Goal: Task Accomplishment & Management: Use online tool/utility

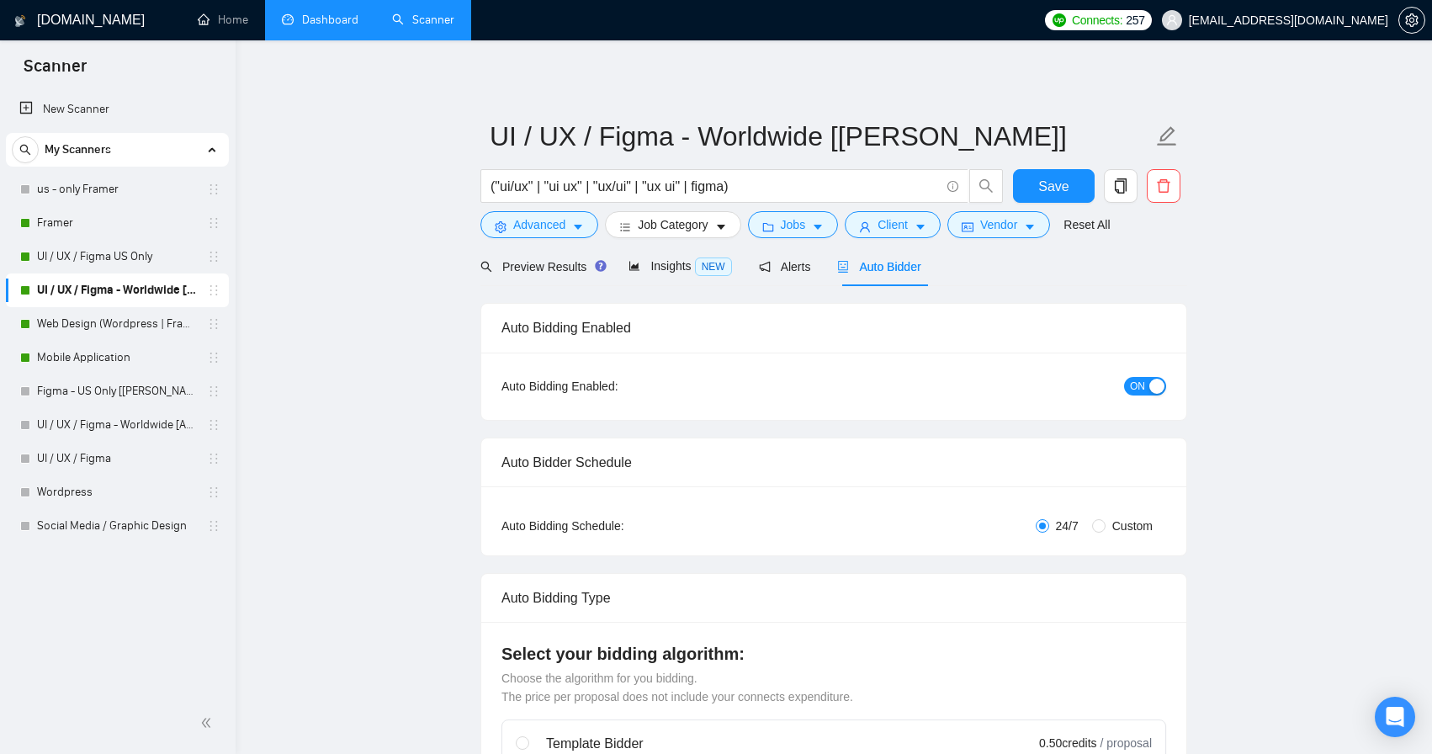
click at [353, 13] on link "Dashboard" at bounding box center [320, 20] width 77 height 14
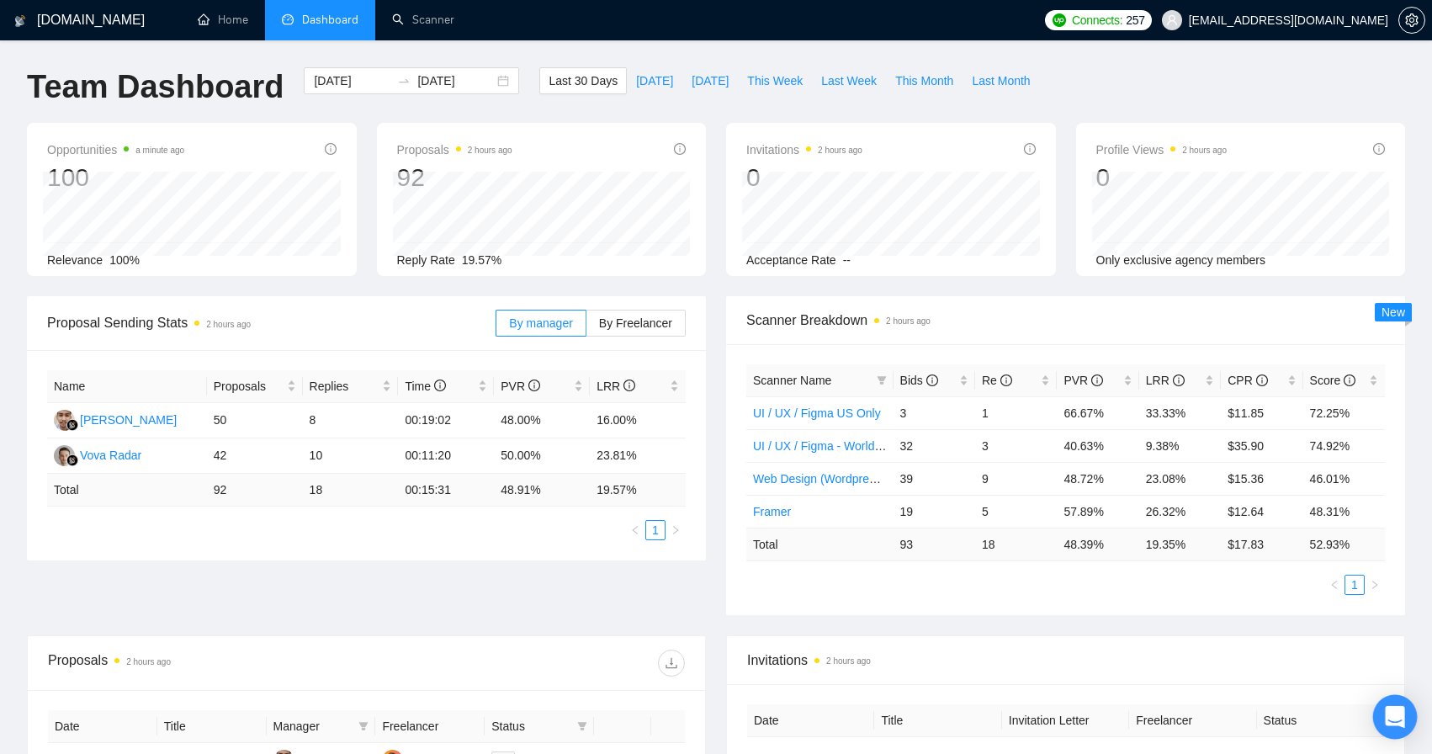
click at [1404, 725] on icon "Open Intercom Messenger" at bounding box center [1395, 717] width 22 height 22
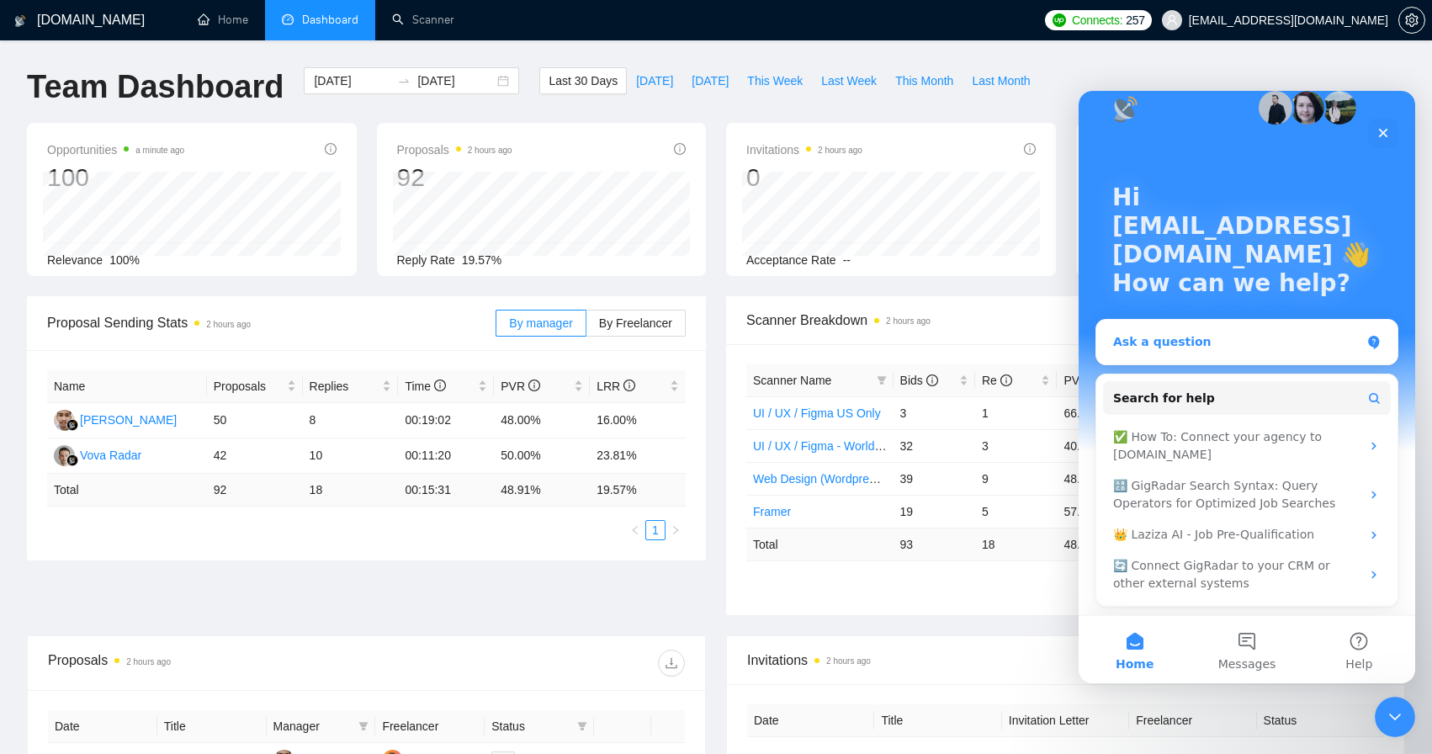
scroll to position [27, 0]
click at [1220, 332] on div "Ask a question" at bounding box center [1247, 342] width 301 height 45
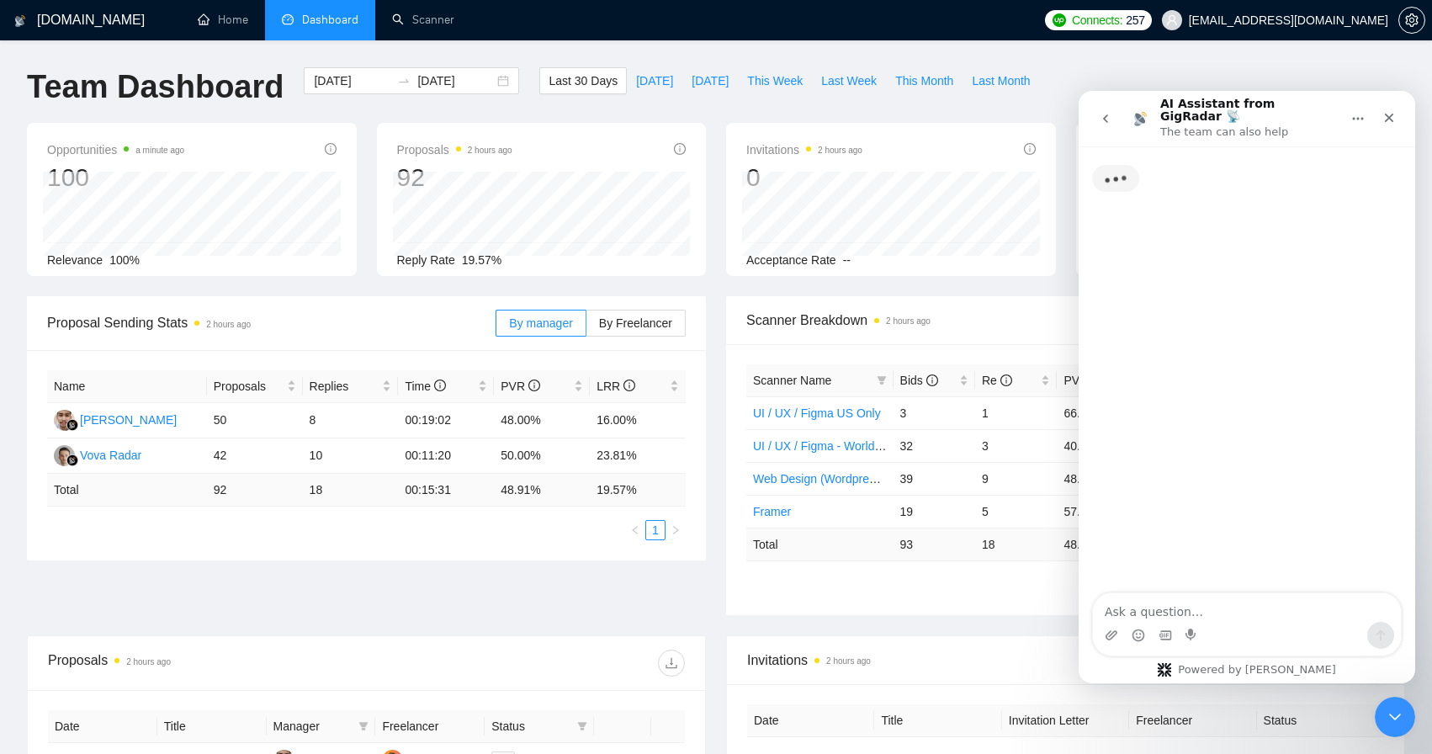
scroll to position [0, 0]
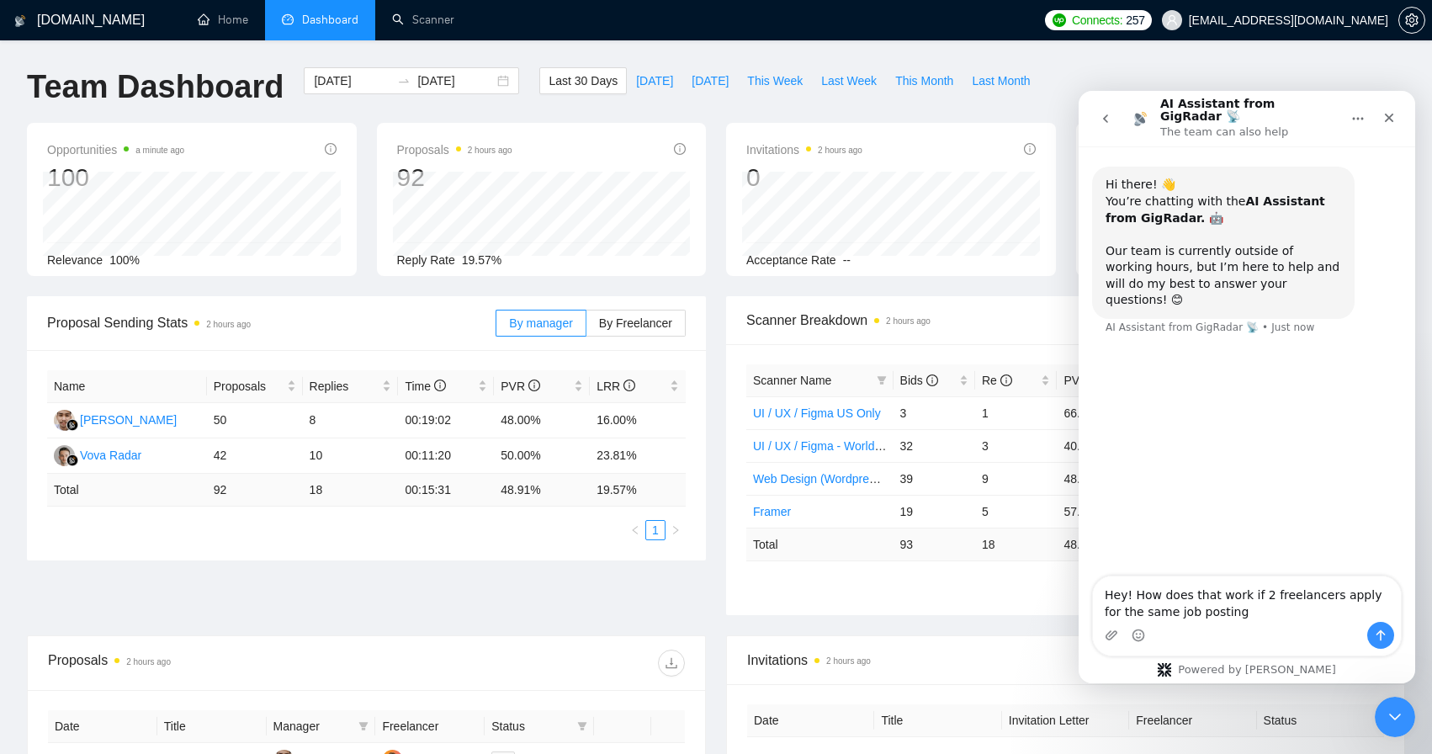
click at [1330, 598] on textarea "Hey! How does that work if 2 freelancers apply for the same job posting" at bounding box center [1247, 598] width 308 height 45
click at [1360, 611] on textarea "Hey! How does that work if 2 freelancers from the same agency apply for the sam…" at bounding box center [1247, 598] width 308 height 45
type textarea "Hey! How does that work if 2 freelancers from the same agency apply for the sam…"
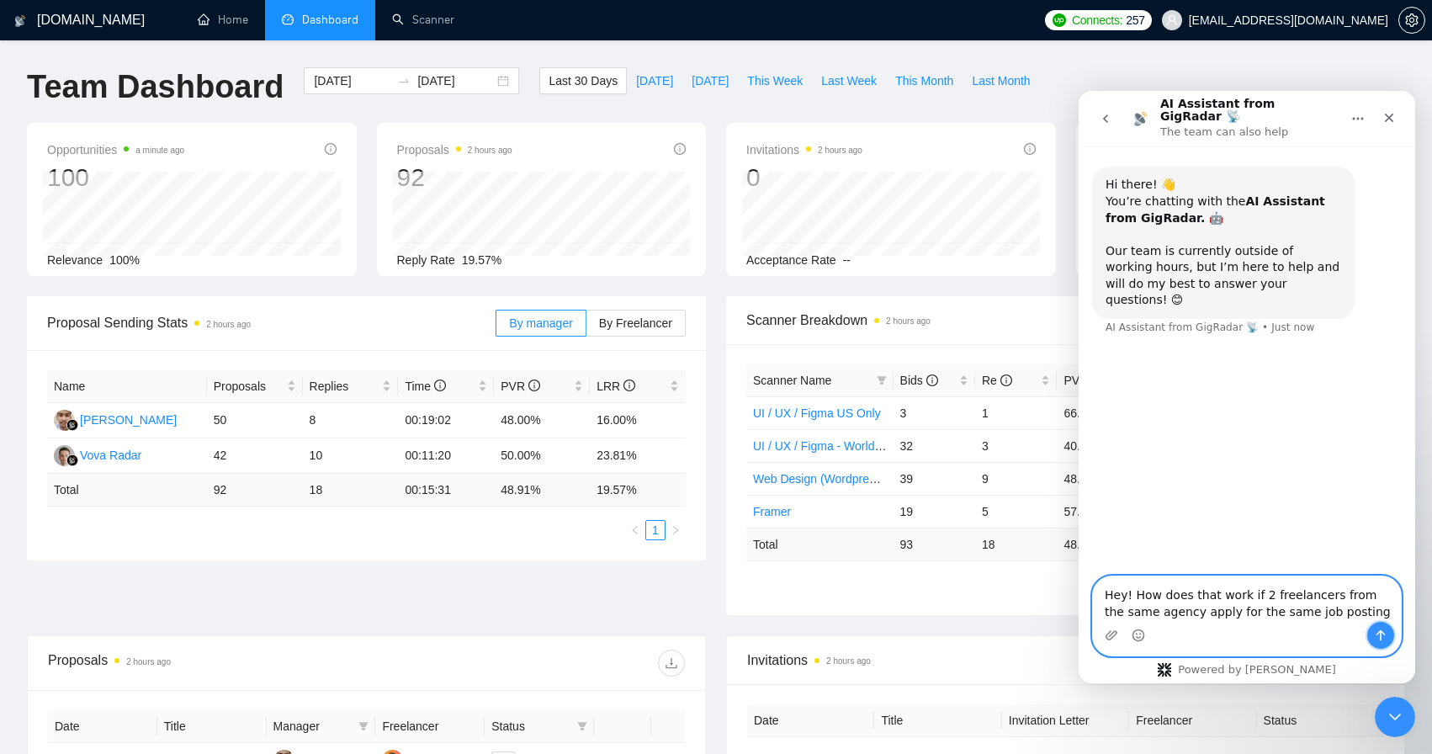
click at [1381, 628] on button "Send a message…" at bounding box center [1381, 635] width 27 height 27
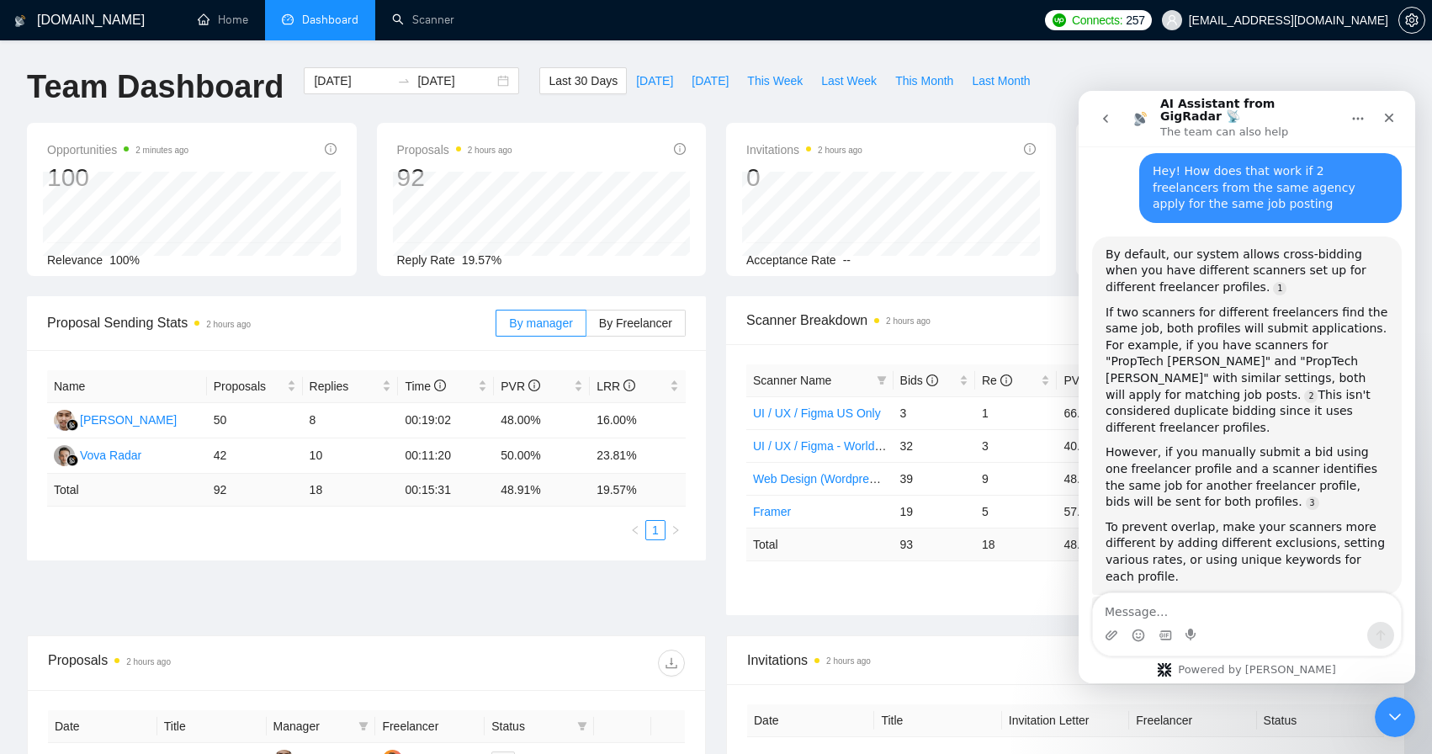
scroll to position [173, 0]
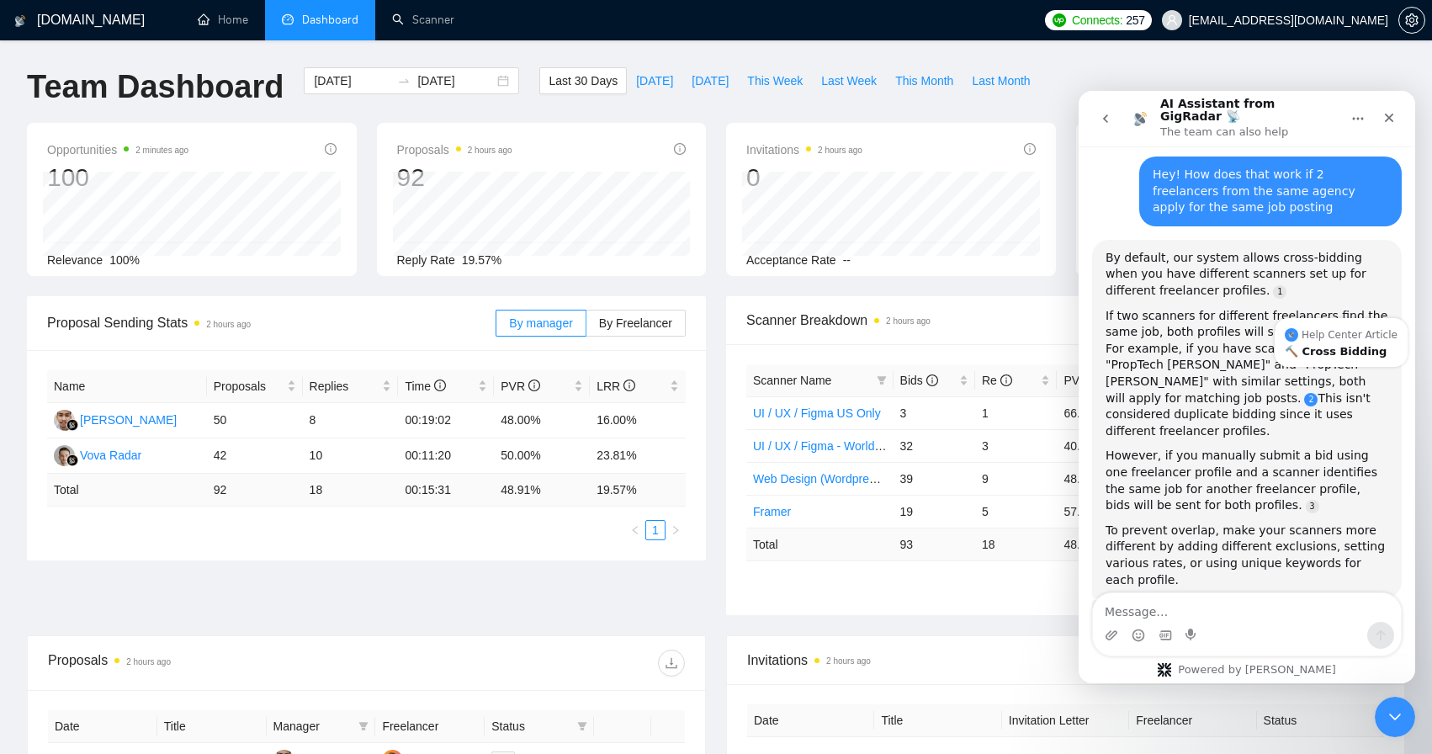
click at [1318, 393] on link "Source reference 8878449:" at bounding box center [1310, 399] width 13 height 13
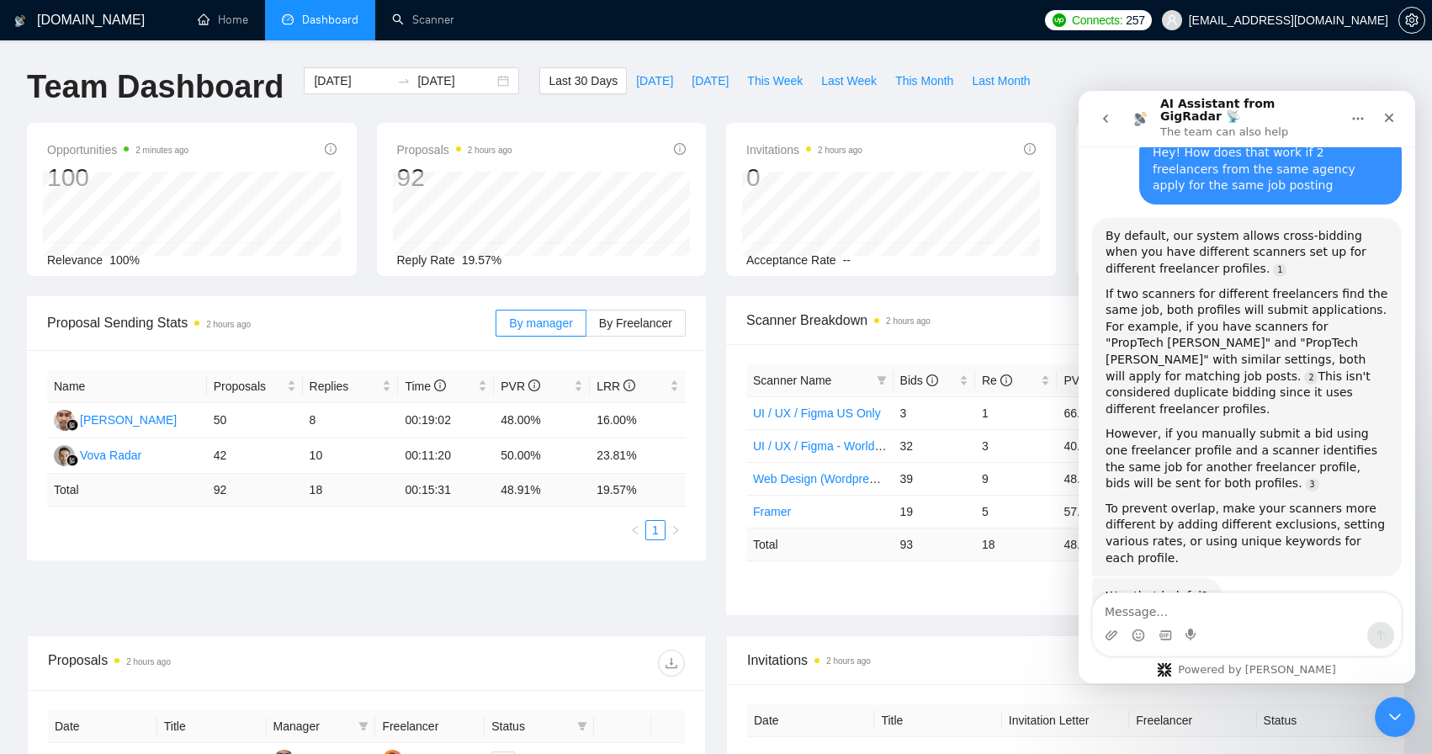
scroll to position [197, 0]
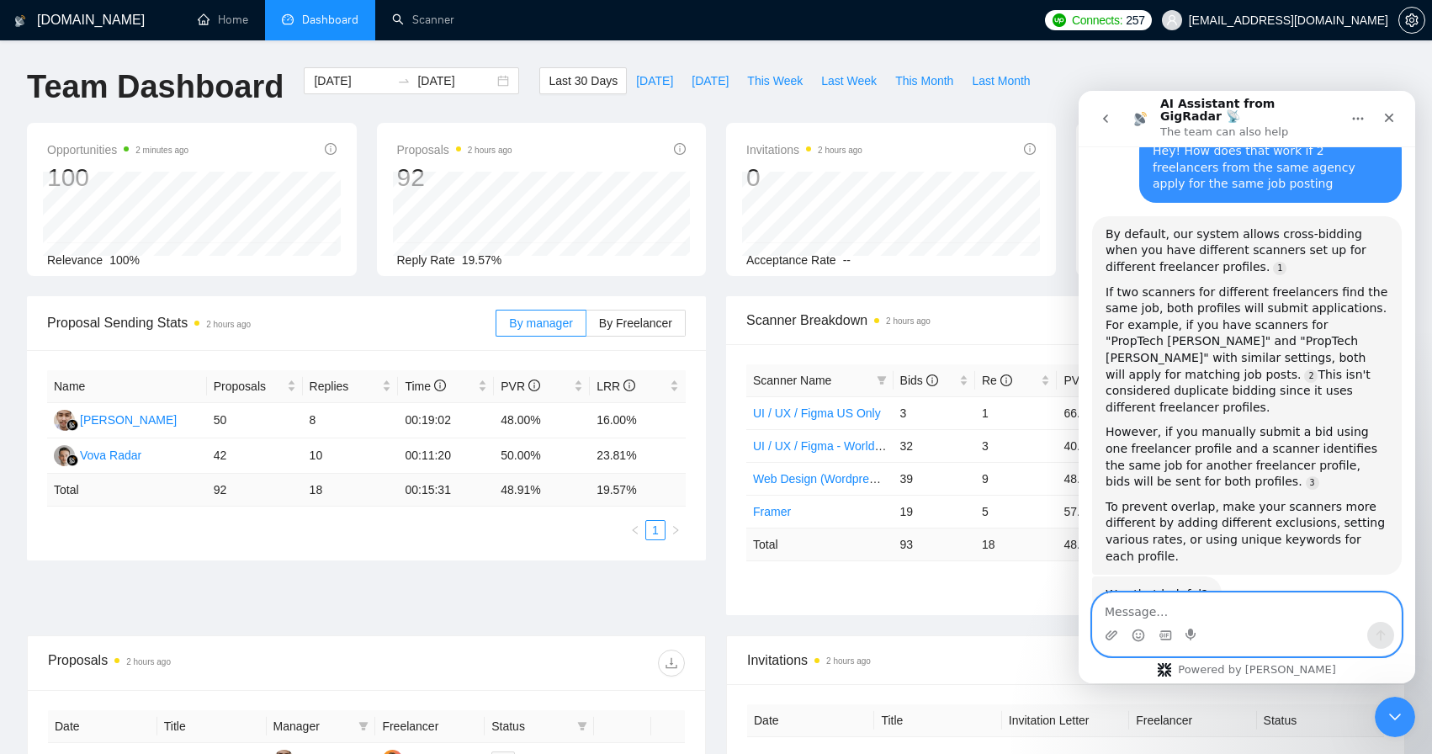
click at [1160, 604] on textarea "Message…" at bounding box center [1247, 607] width 308 height 29
type textarea "how can we prevent applying for the same jobs"
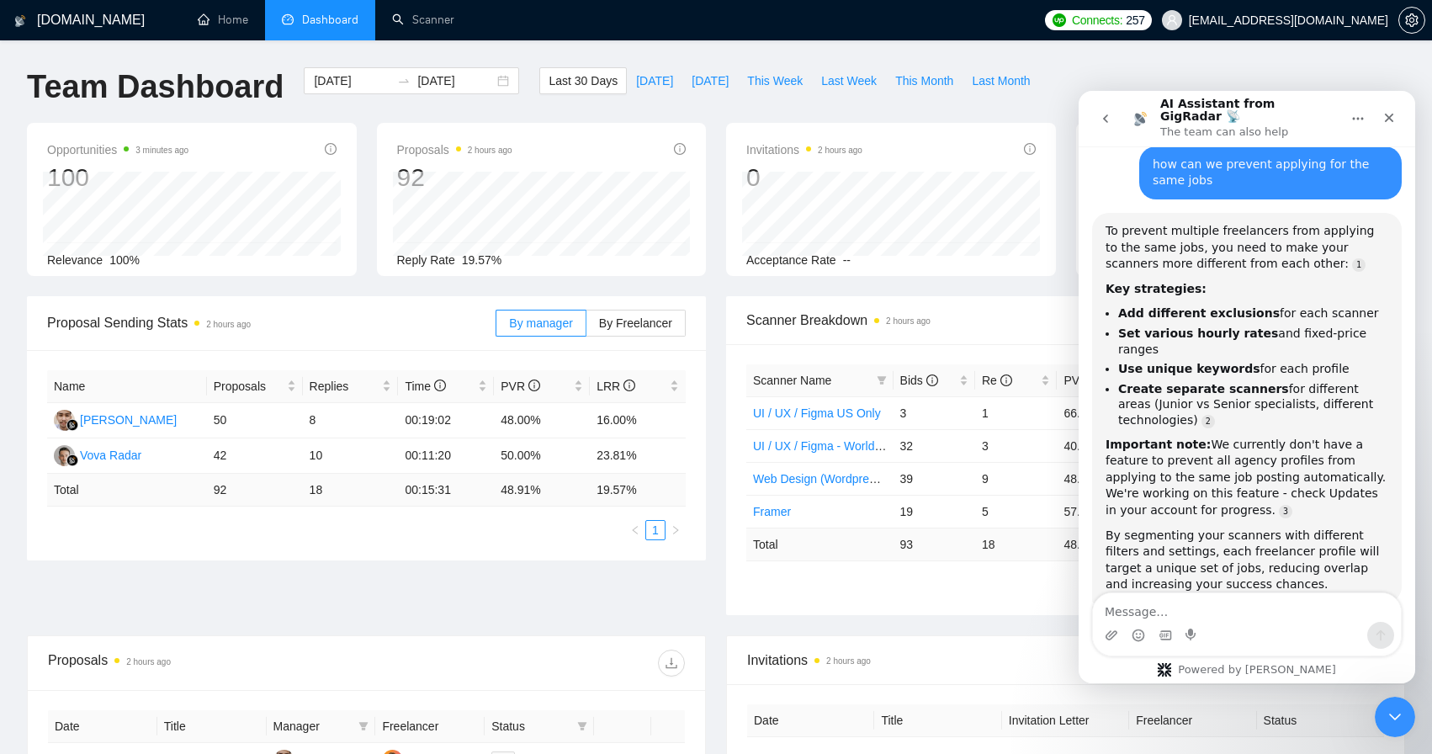
scroll to position [681, 0]
click at [1397, 113] on div "Close" at bounding box center [1389, 118] width 30 height 30
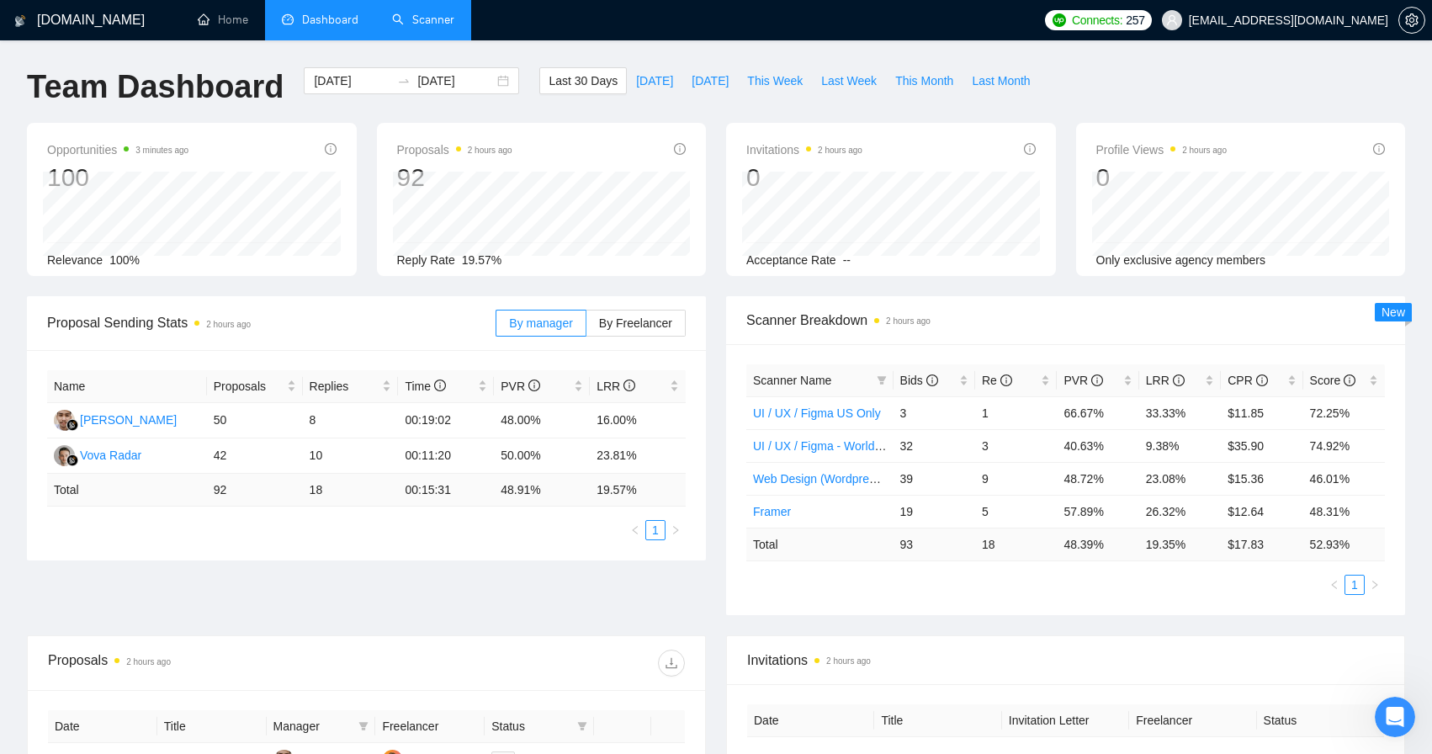
click at [417, 13] on link "Scanner" at bounding box center [423, 20] width 62 height 14
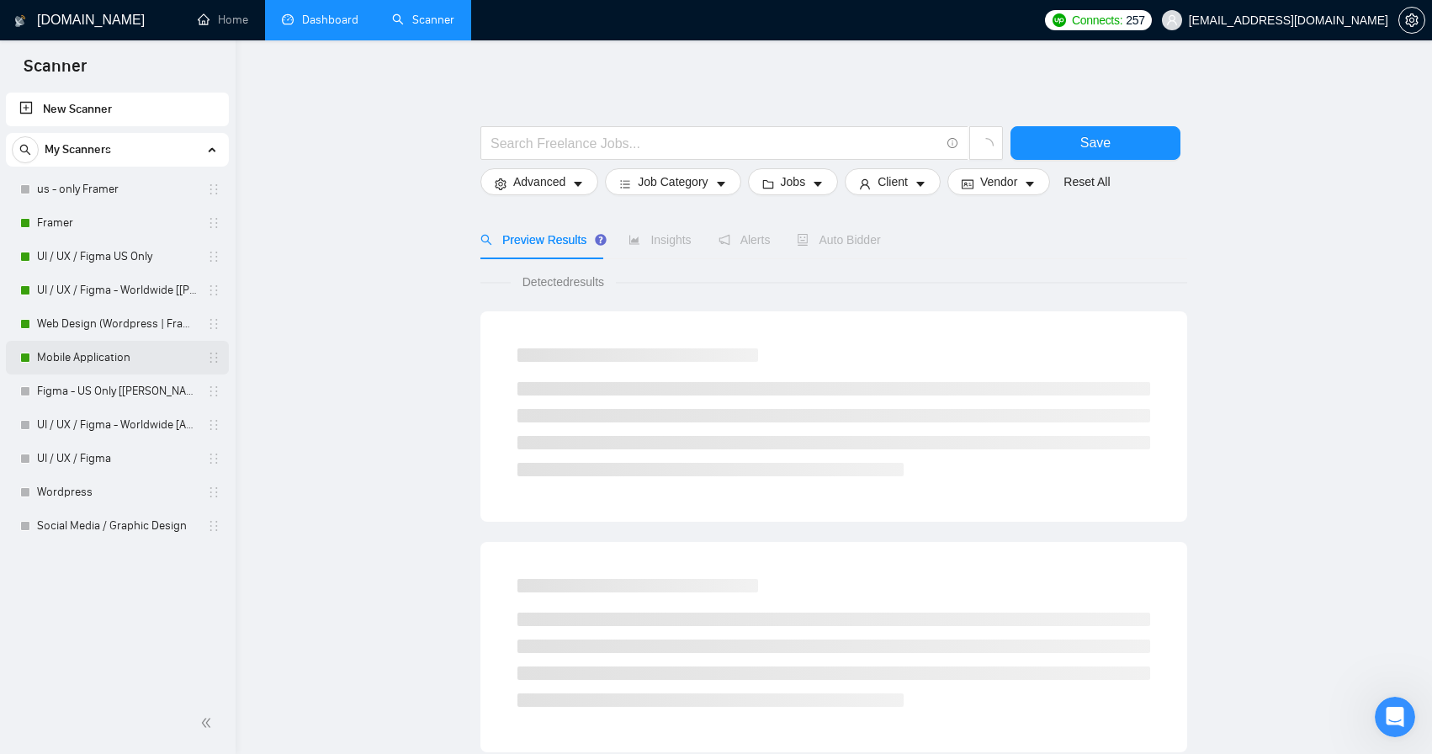
click at [97, 364] on link "Mobile Application" at bounding box center [117, 358] width 160 height 34
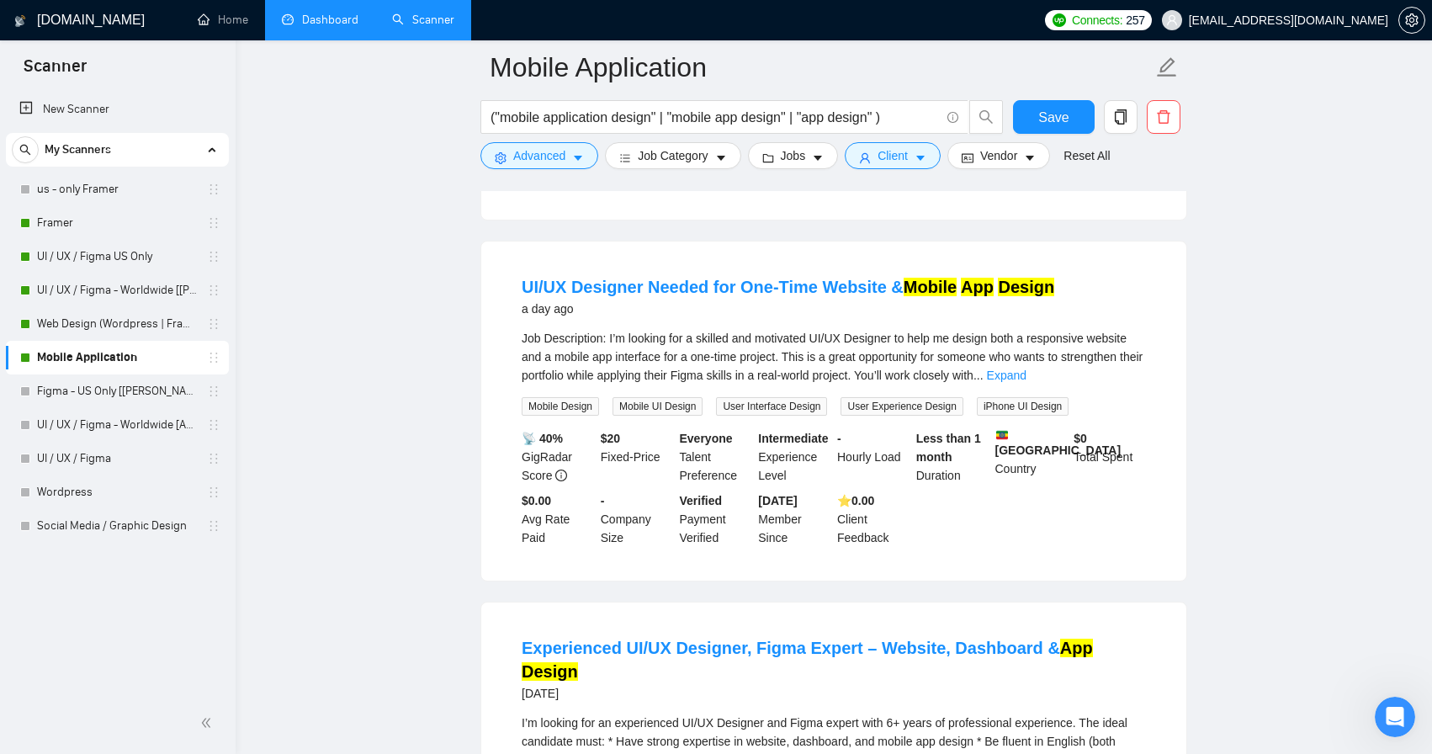
scroll to position [698, 0]
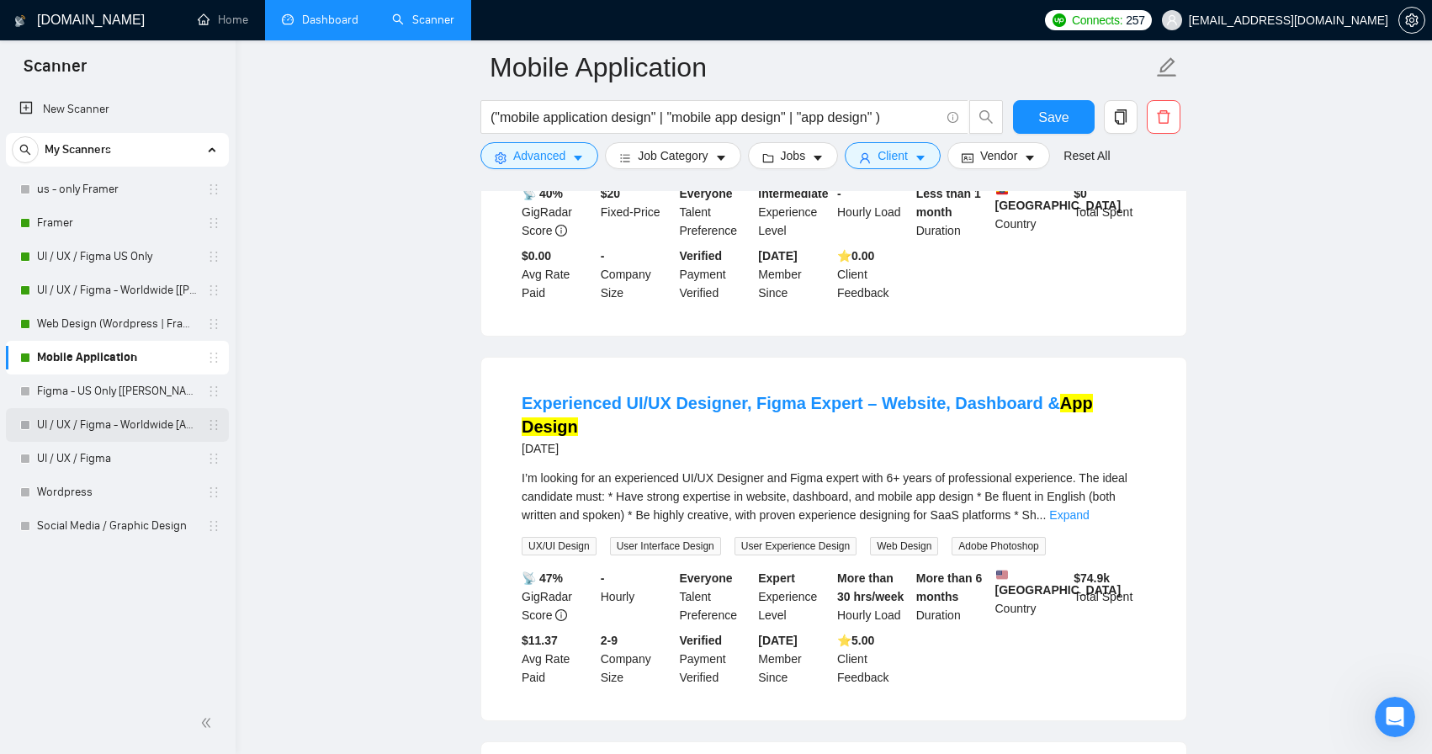
click at [159, 419] on link "UI / UX / Figma - Worldwide [Anya]" at bounding box center [117, 425] width 160 height 34
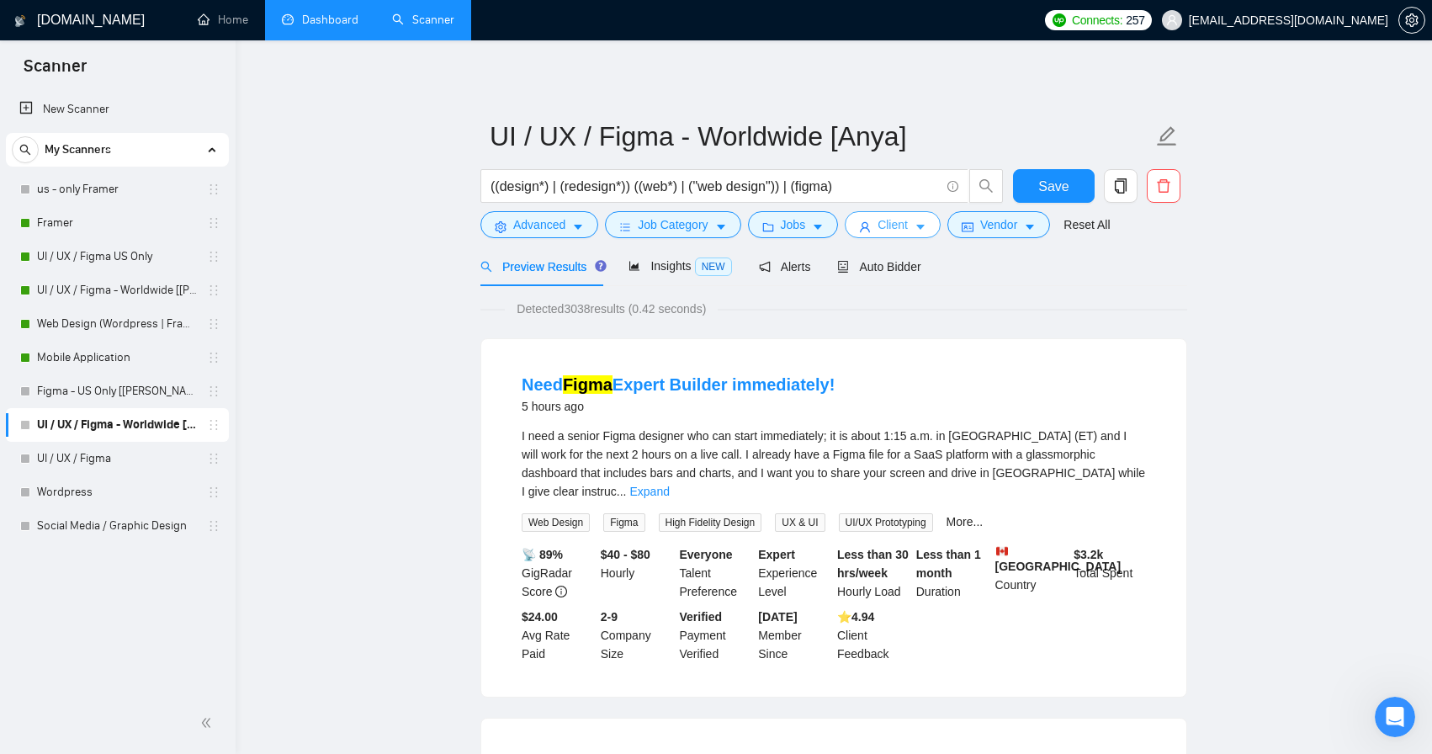
click at [922, 230] on icon "caret-down" at bounding box center [921, 227] width 12 height 12
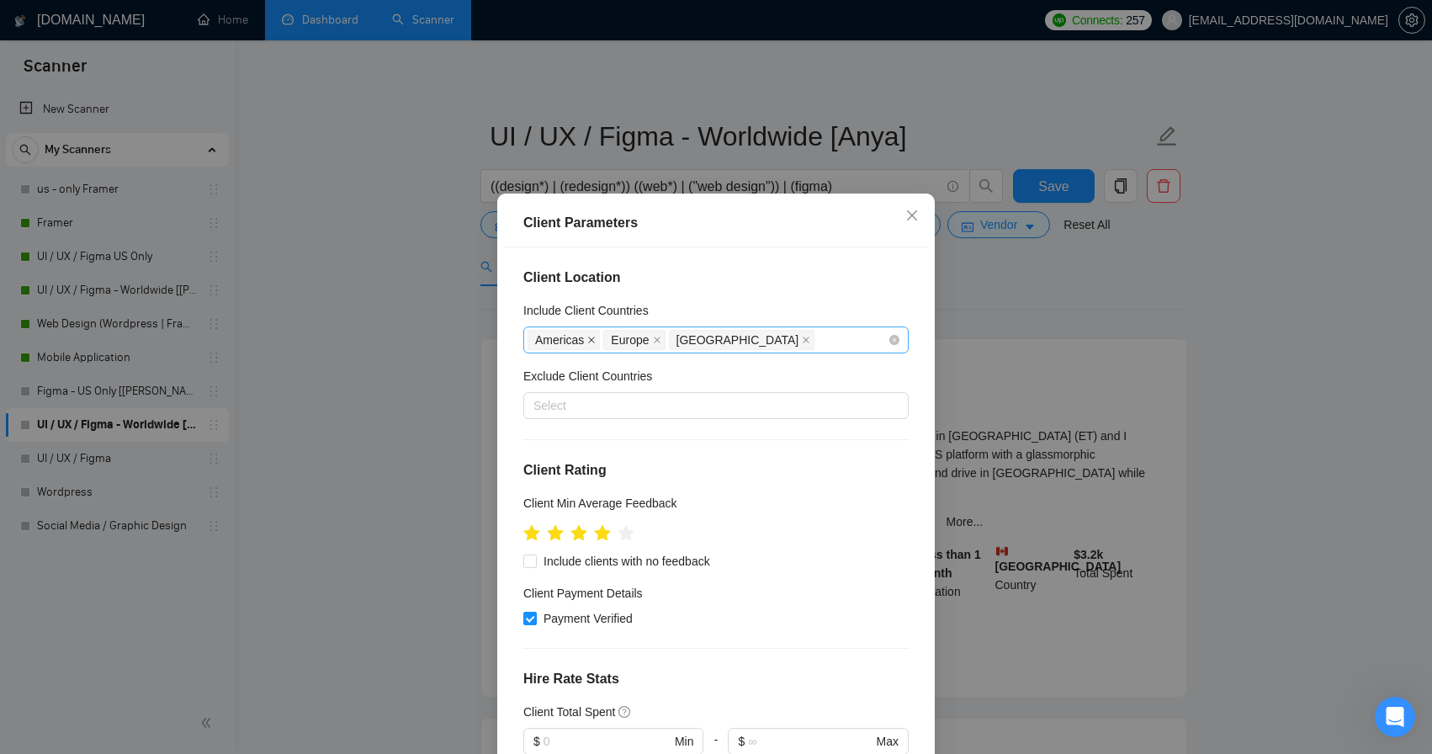
click at [592, 342] on icon "close" at bounding box center [591, 340] width 8 height 8
click at [582, 338] on icon "close" at bounding box center [580, 340] width 7 height 7
click at [661, 337] on icon "close" at bounding box center [665, 340] width 8 height 8
click at [592, 396] on div at bounding box center [708, 406] width 360 height 20
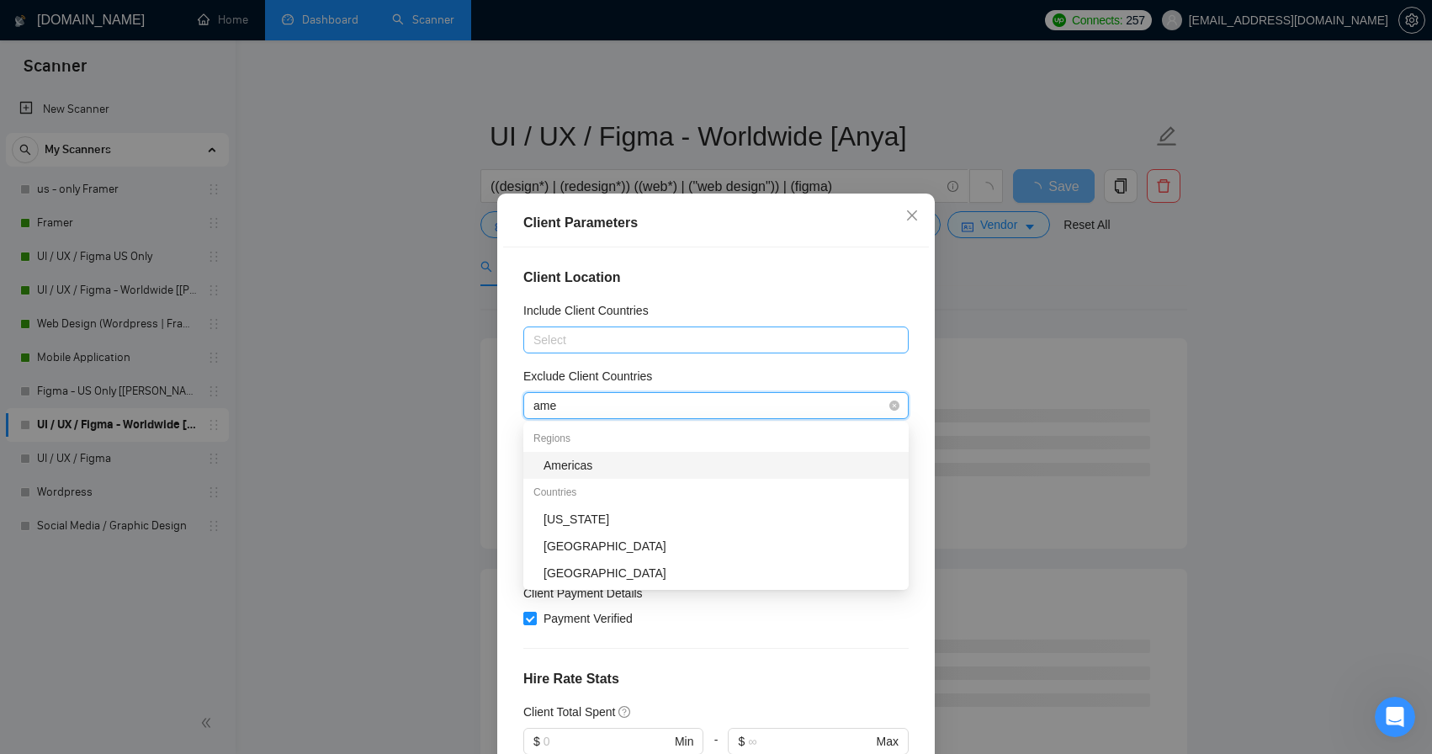
type input "amer"
click at [591, 459] on div "Americas" at bounding box center [721, 465] width 355 height 19
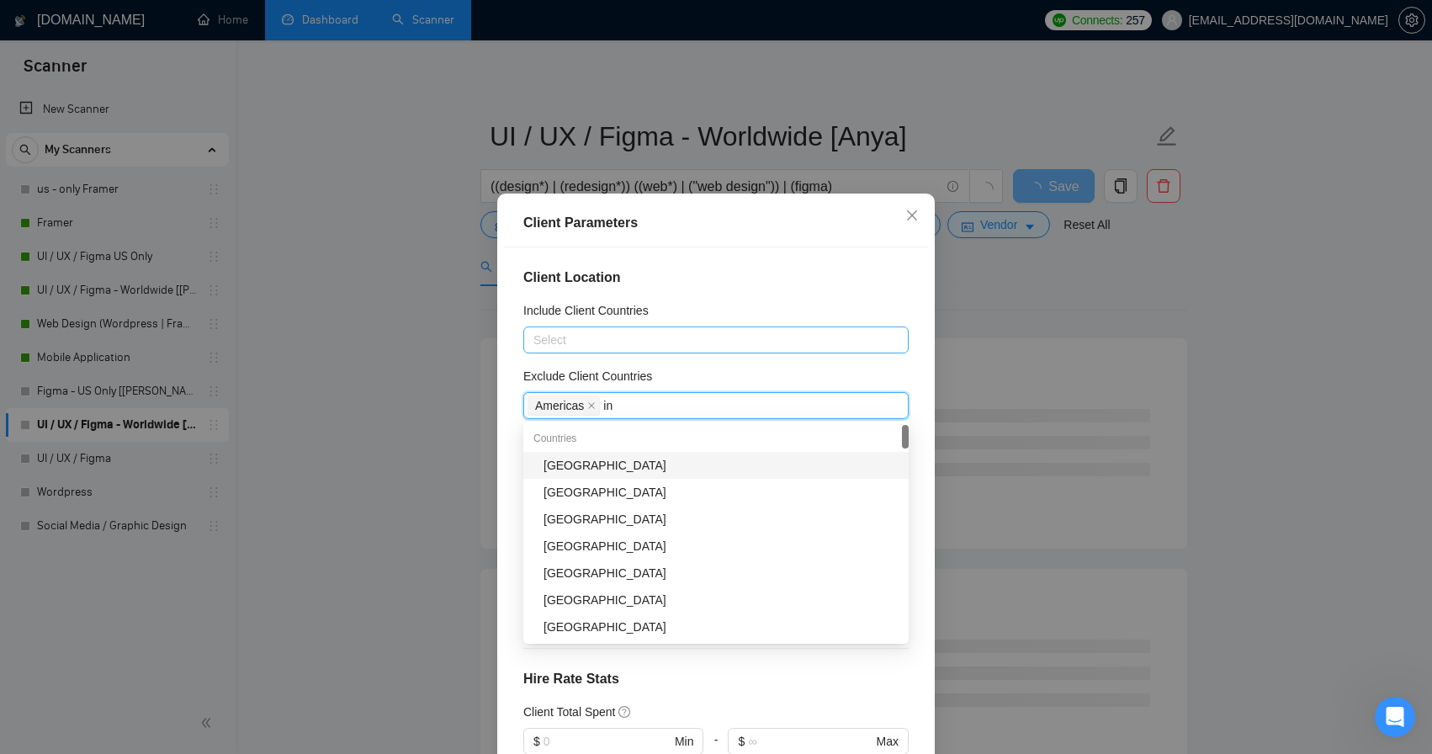
type input "ind"
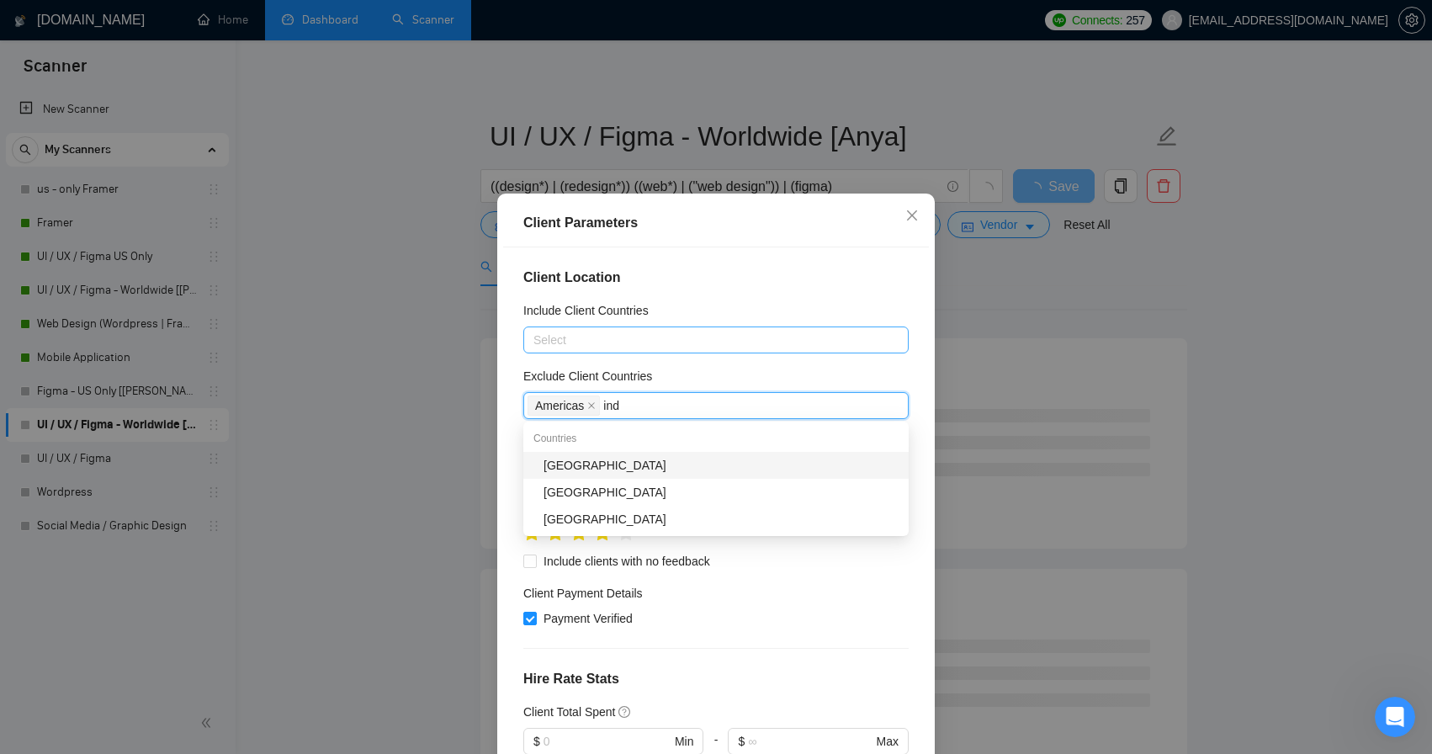
click at [621, 456] on div "[GEOGRAPHIC_DATA]" at bounding box center [721, 465] width 355 height 19
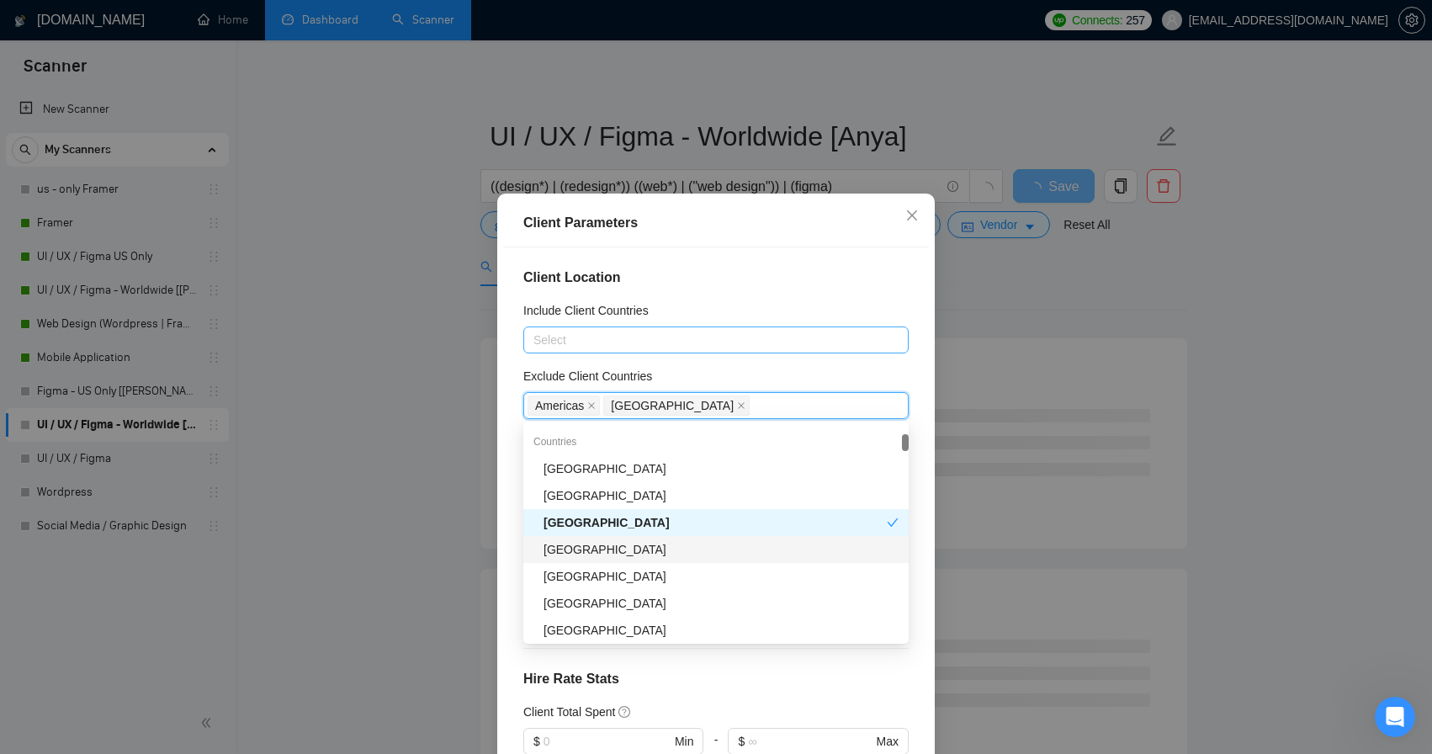
scroll to position [195, 0]
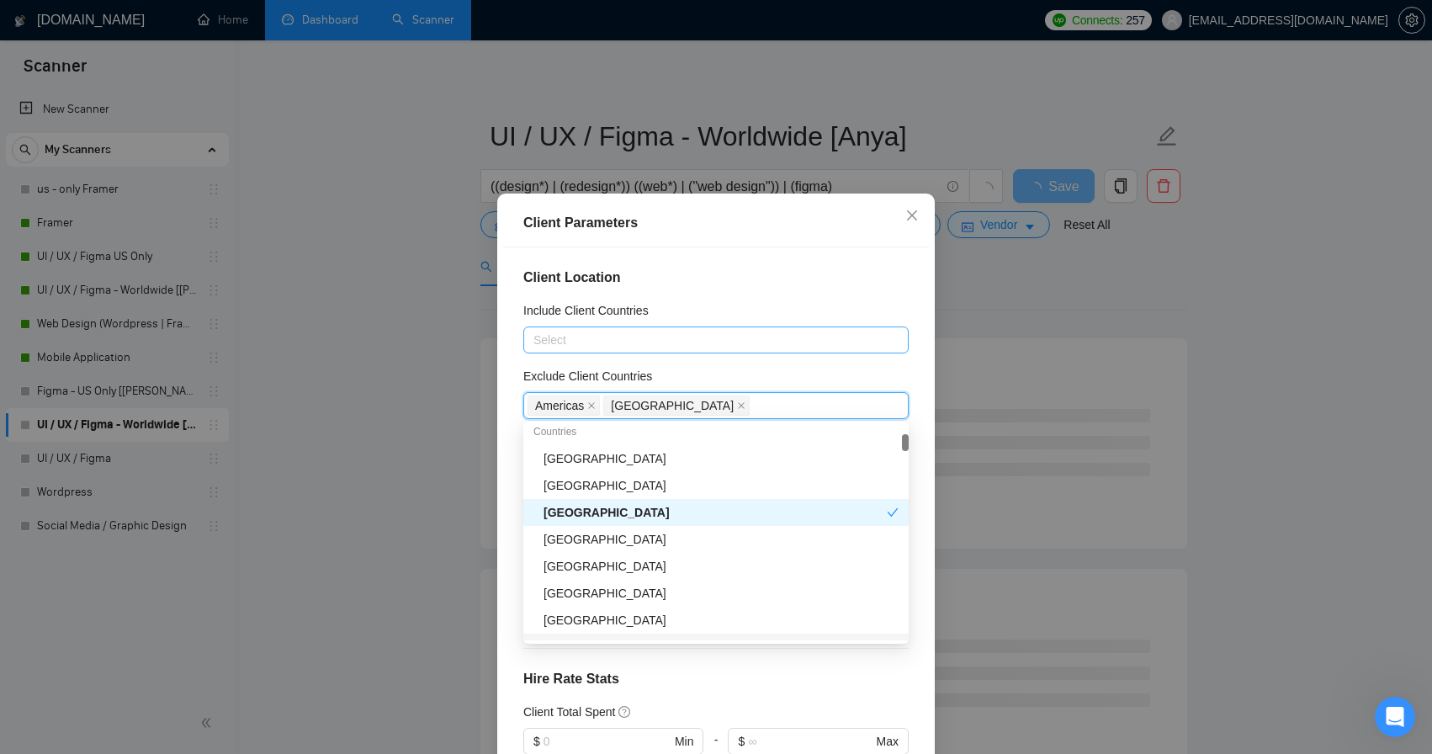
click at [816, 651] on div "Client Location Include Client Countries Select Exclude Client Countries [GEOGR…" at bounding box center [716, 511] width 426 height 528
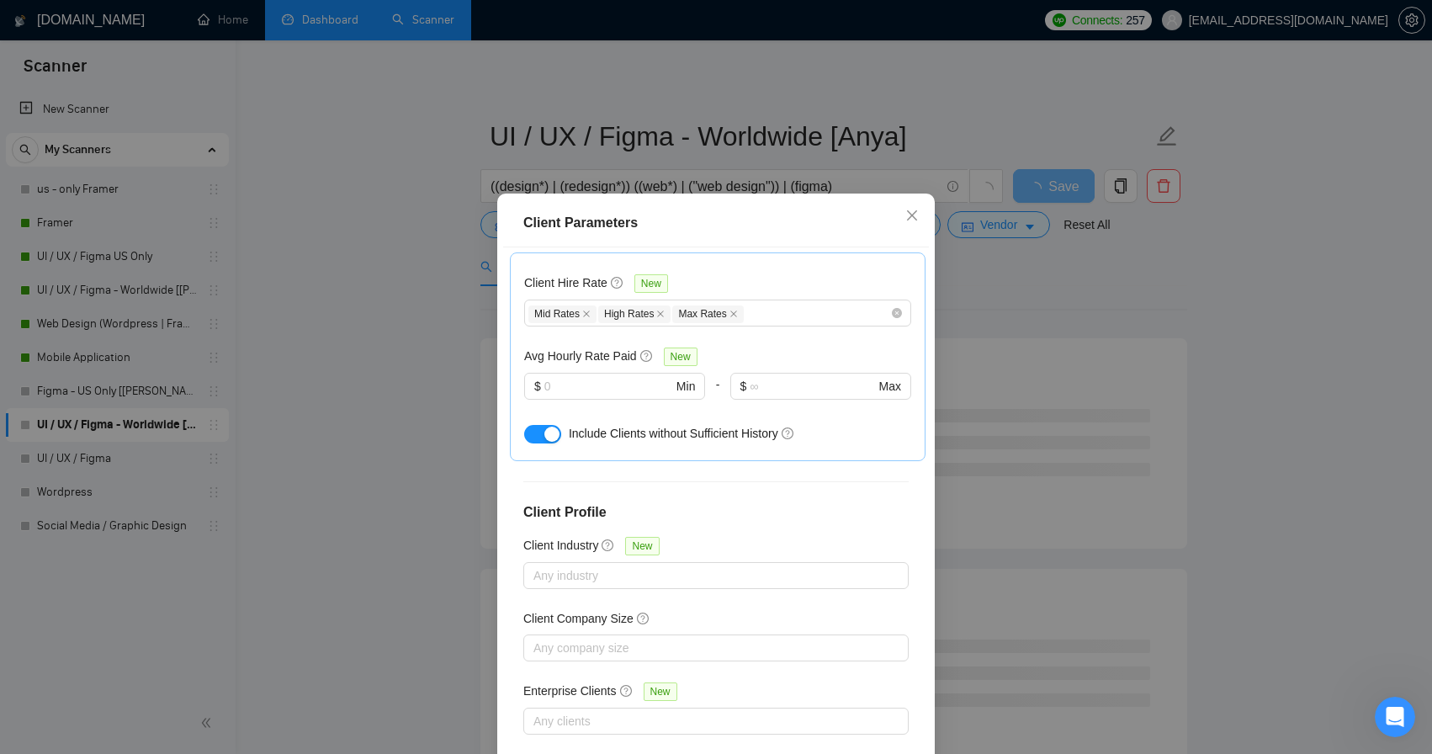
scroll to position [523, 0]
click at [911, 215] on icon "close" at bounding box center [912, 215] width 10 height 10
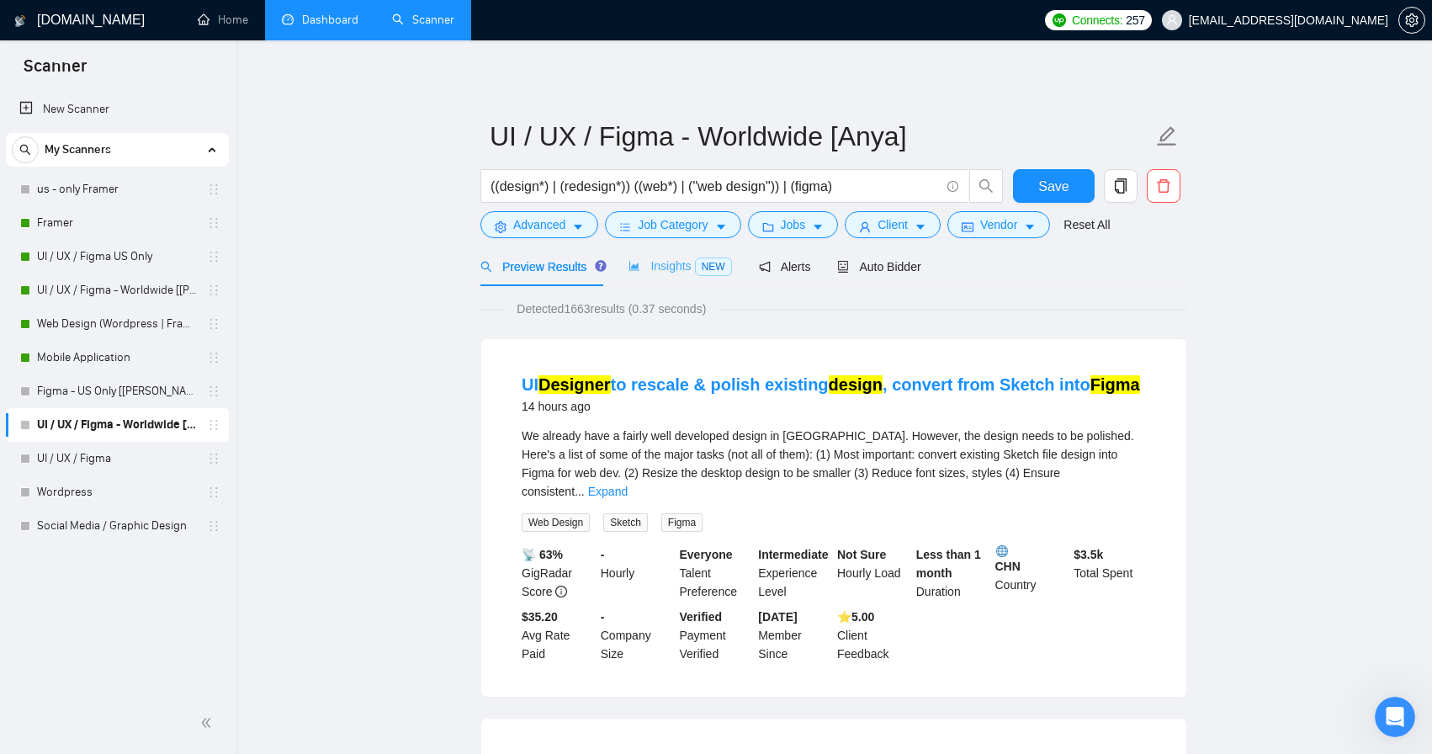
scroll to position [0, 0]
click at [685, 268] on span "Insights NEW" at bounding box center [680, 265] width 103 height 13
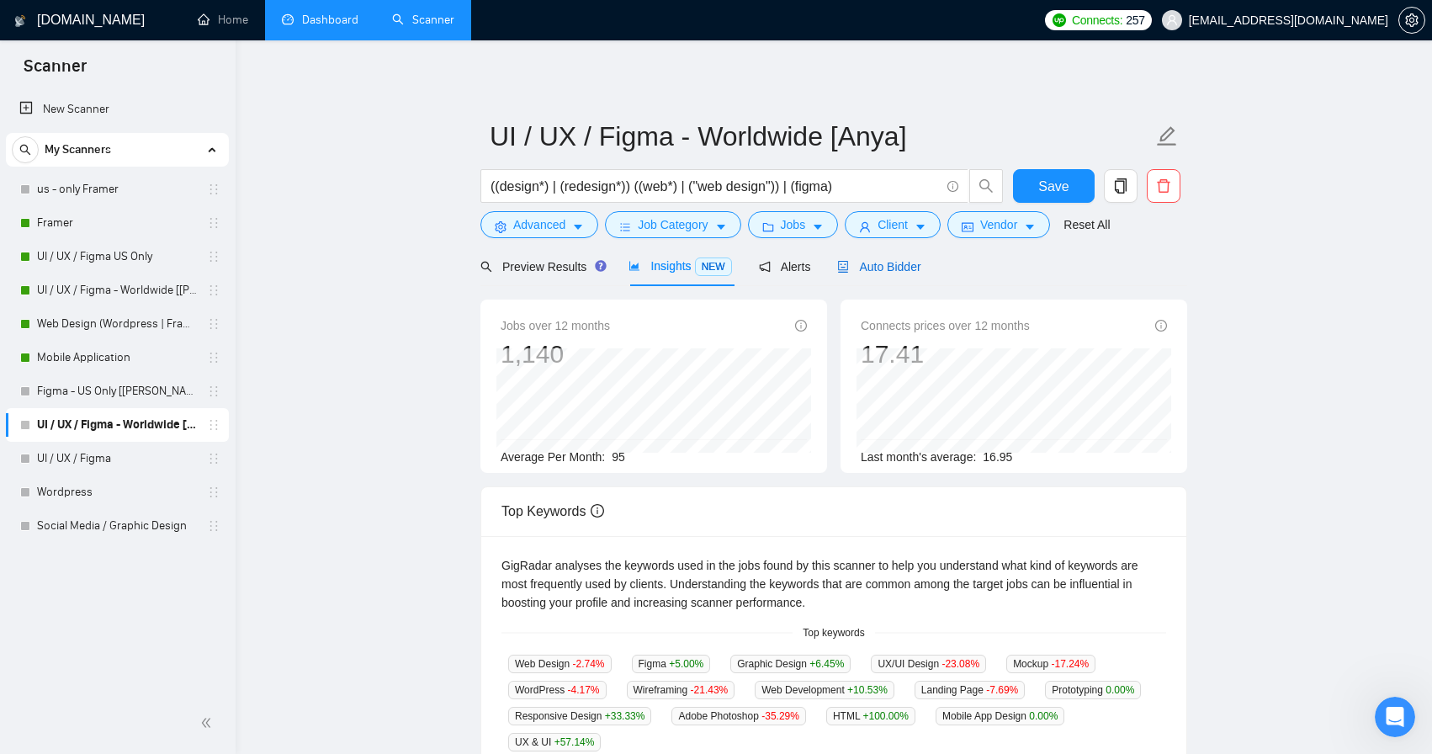
click at [888, 272] on span "Auto Bidder" at bounding box center [878, 266] width 83 height 13
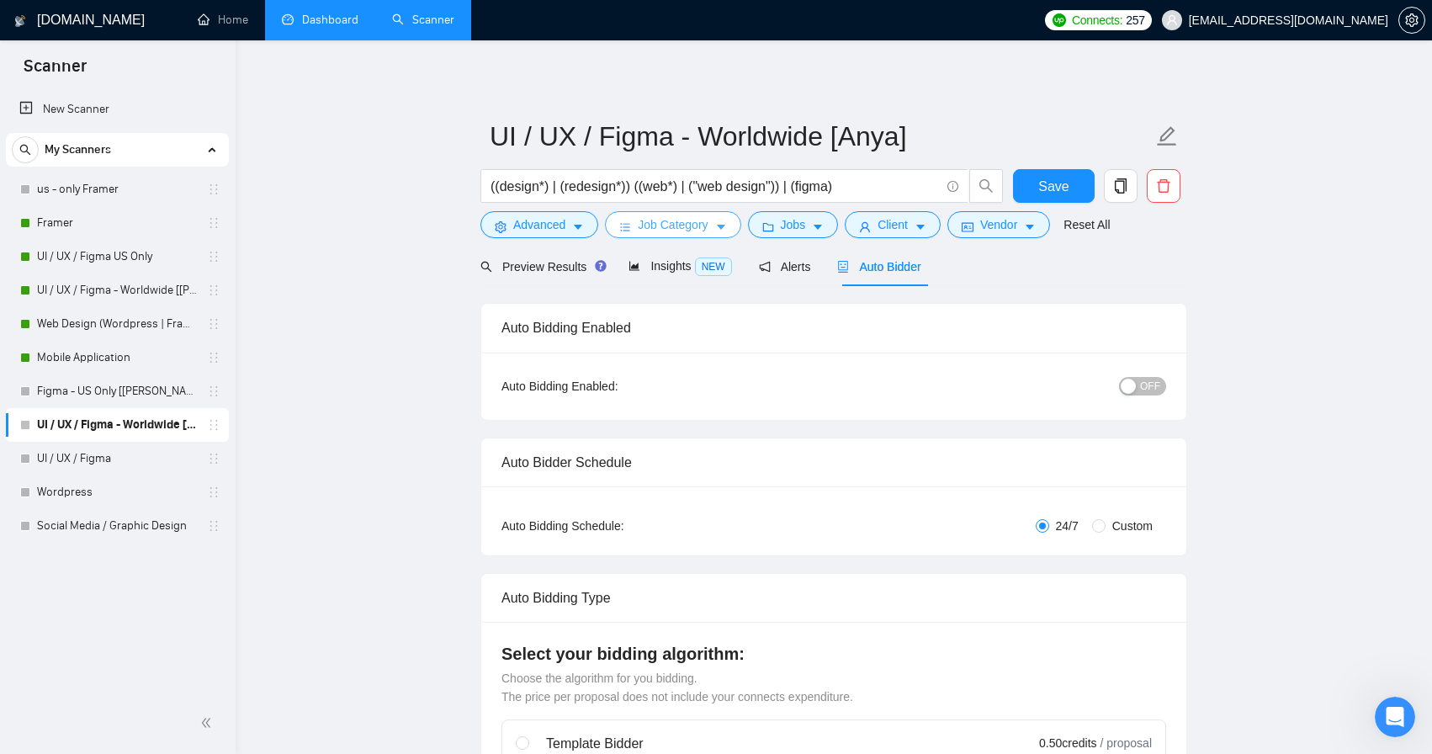
click at [725, 226] on icon "caret-down" at bounding box center [721, 228] width 8 height 5
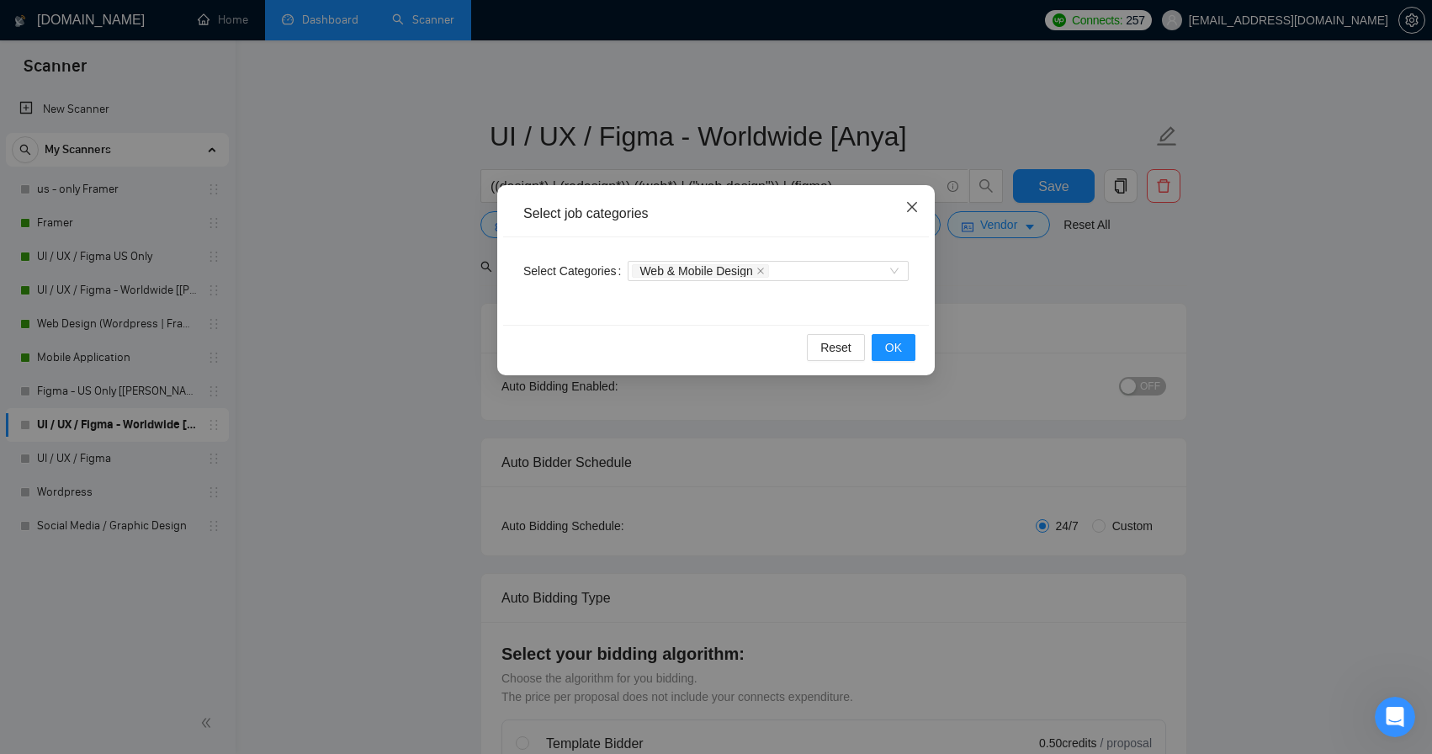
click at [906, 215] on span "Close" at bounding box center [912, 207] width 45 height 45
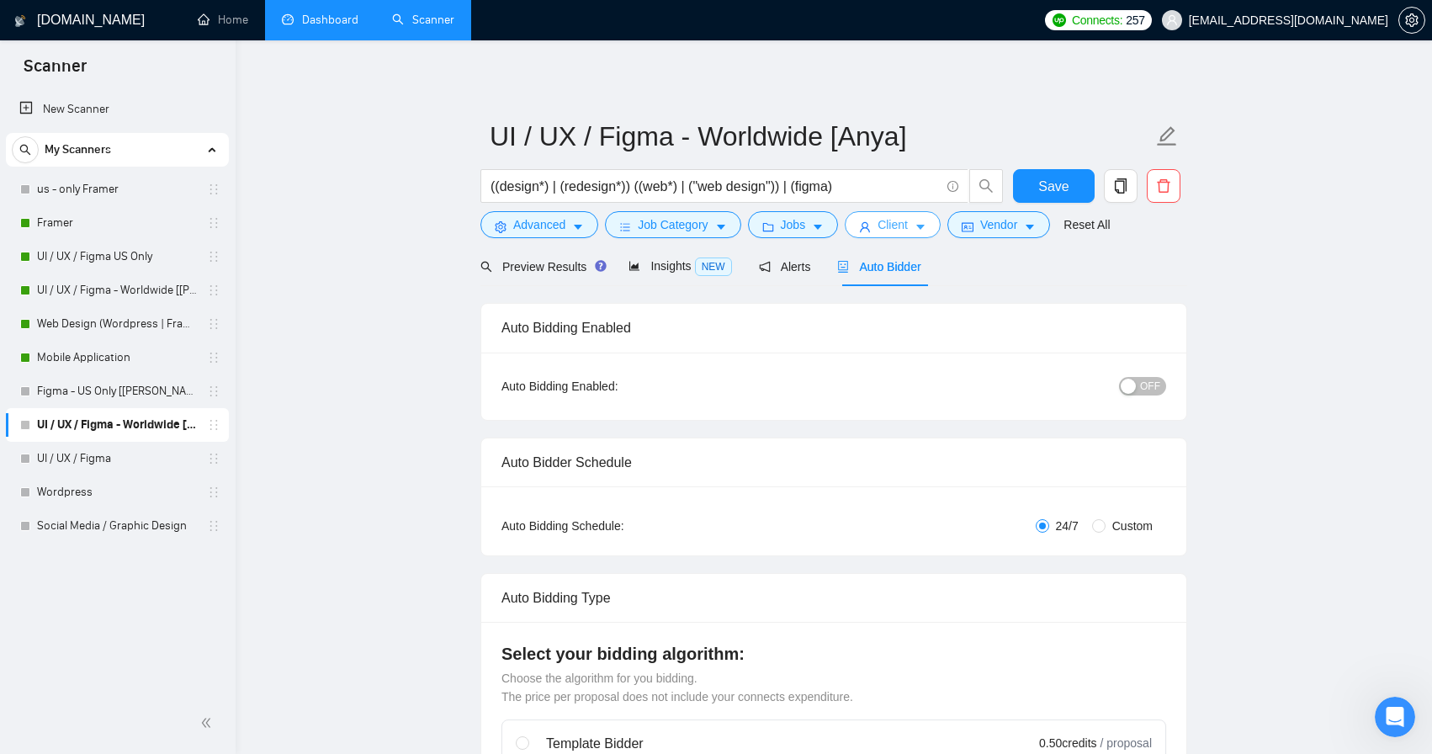
click at [885, 221] on span "Client" at bounding box center [893, 224] width 30 height 19
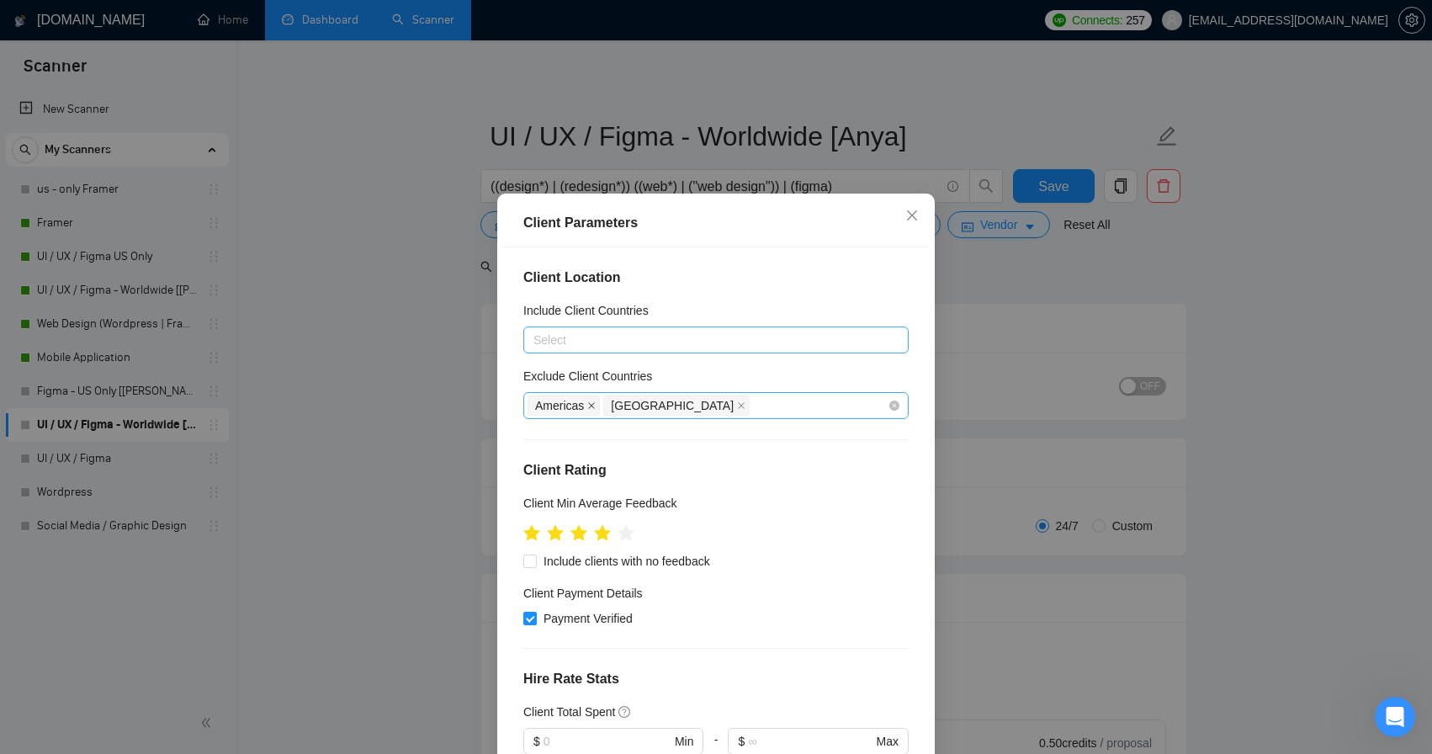
click at [590, 401] on icon "close" at bounding box center [591, 405] width 8 height 8
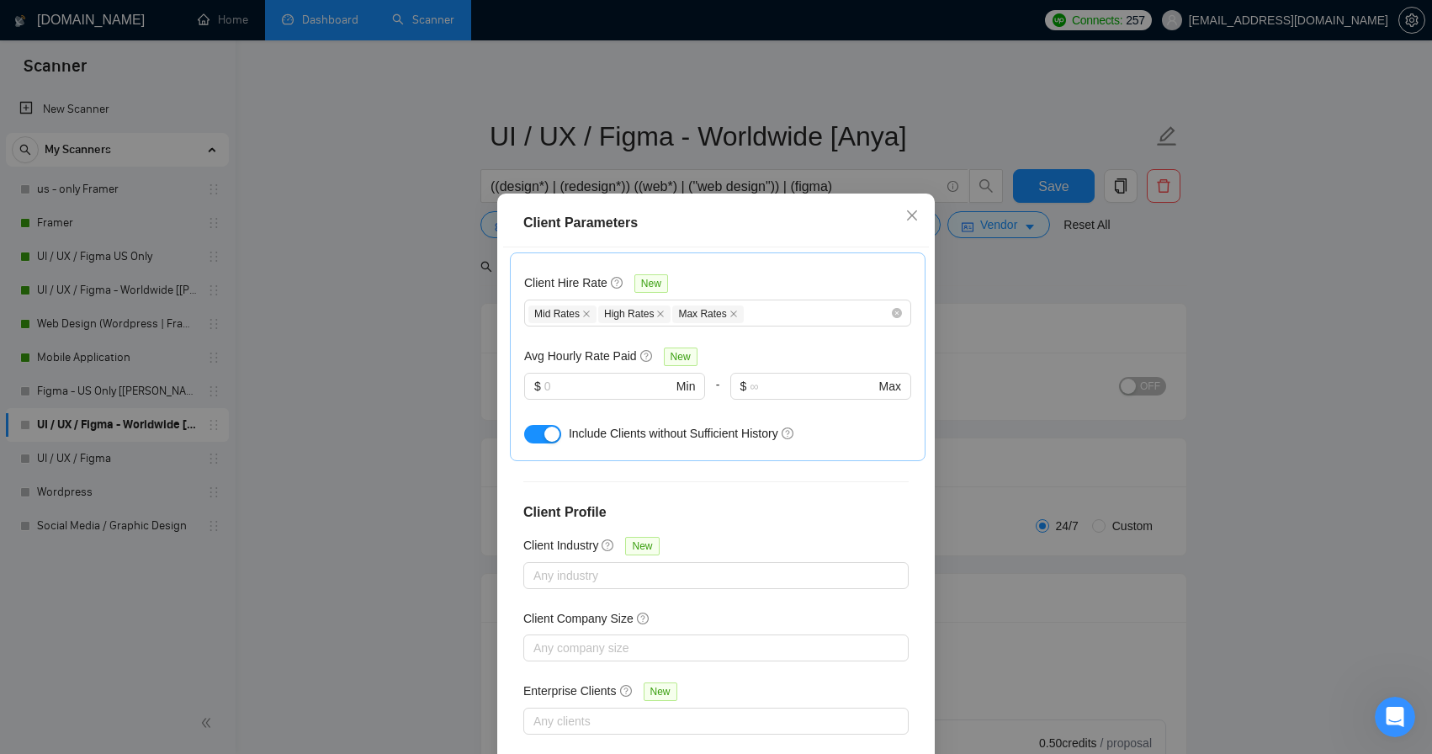
scroll to position [523, 0]
click at [993, 289] on div "Client Parameters Client Location Include Client Countries Select Exclude Clien…" at bounding box center [716, 377] width 1432 height 754
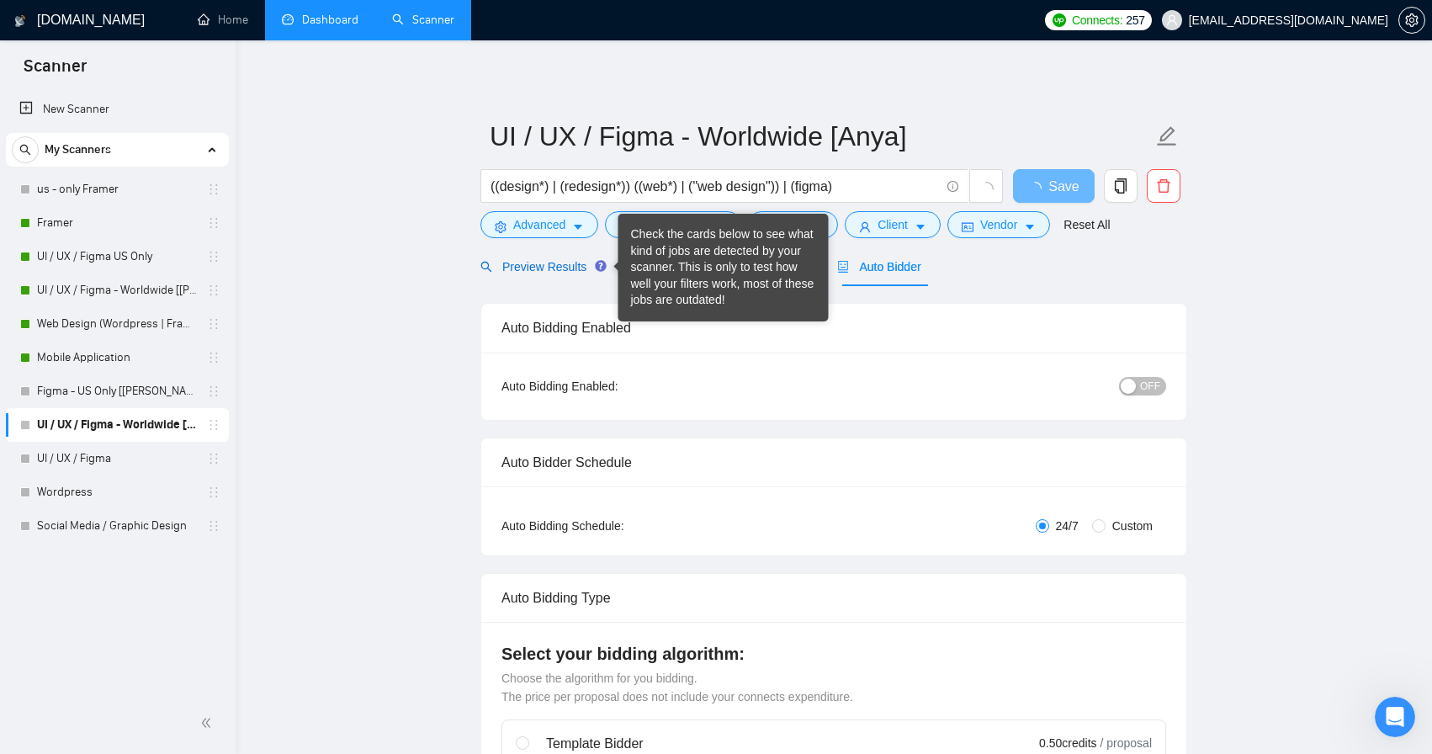
click at [566, 264] on span "Preview Results" at bounding box center [541, 266] width 121 height 13
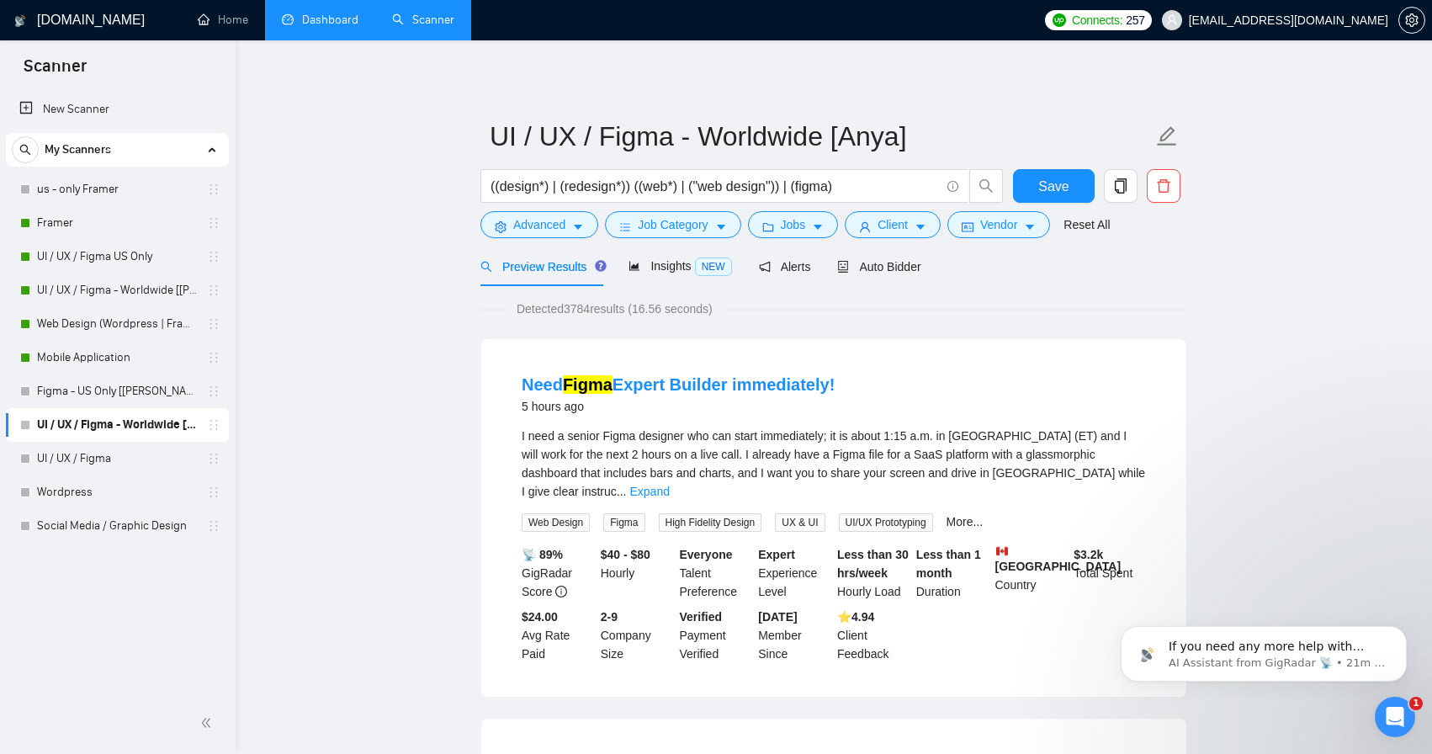
click at [344, 27] on link "Dashboard" at bounding box center [320, 20] width 77 height 14
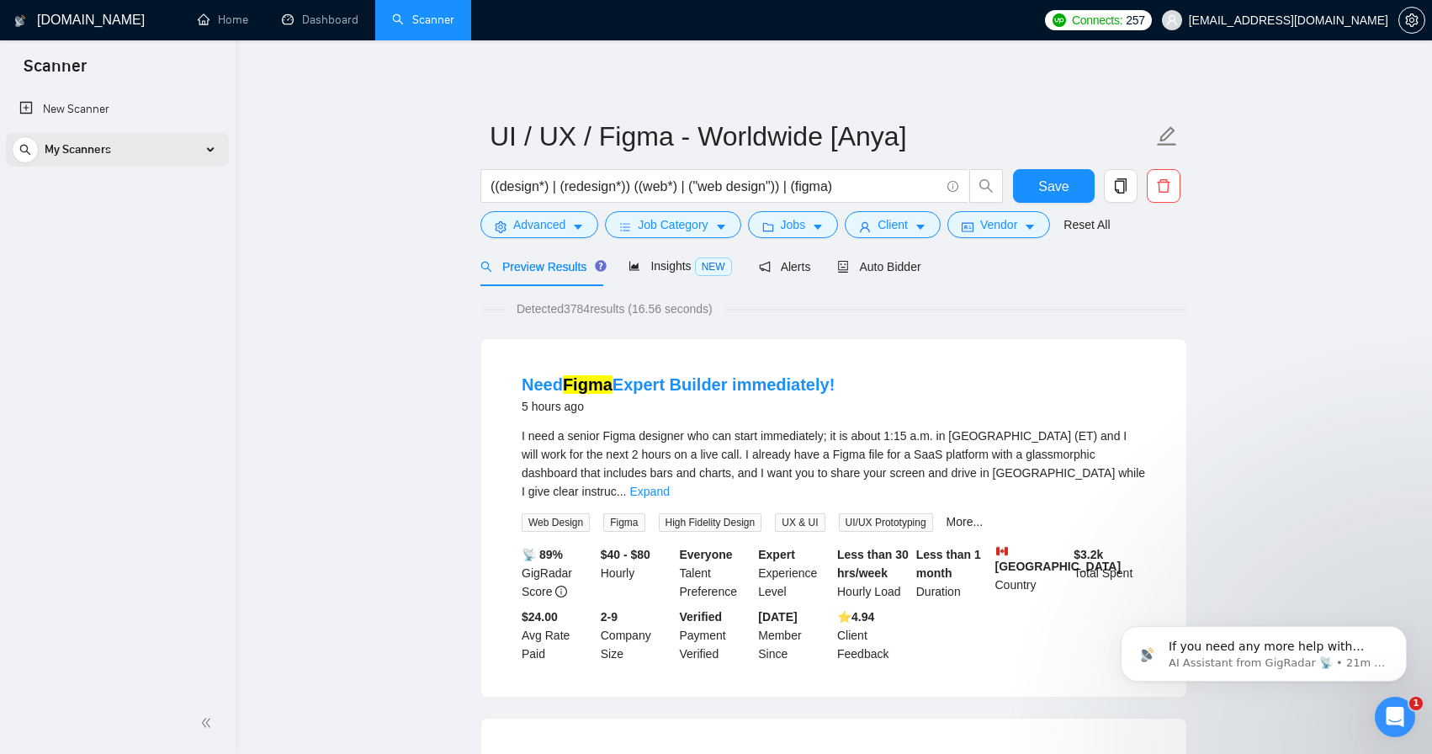
click at [207, 154] on div "My Scanners" at bounding box center [117, 150] width 211 height 34
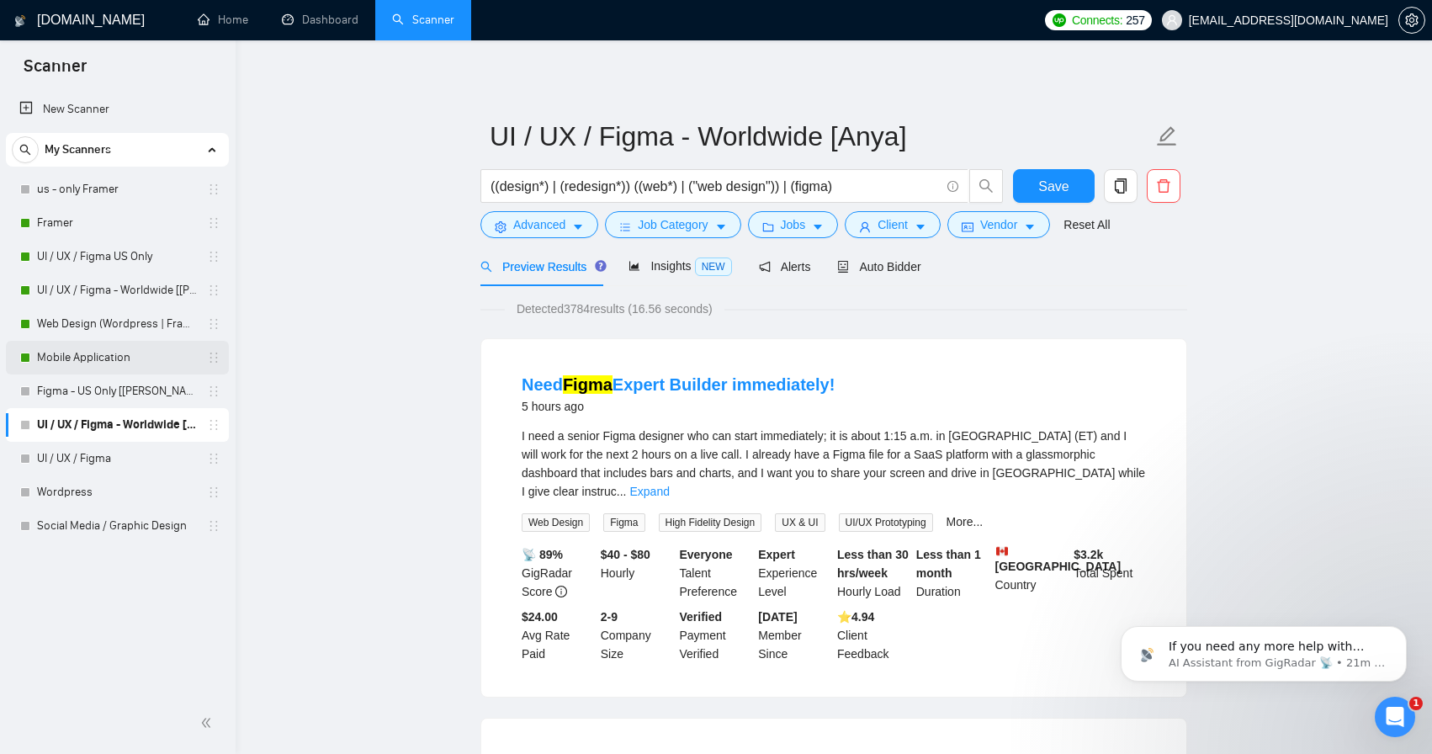
click at [125, 354] on link "Mobile Application" at bounding box center [117, 358] width 160 height 34
click at [1070, 188] on button "Save" at bounding box center [1054, 186] width 82 height 34
